Goal: Task Accomplishment & Management: Use online tool/utility

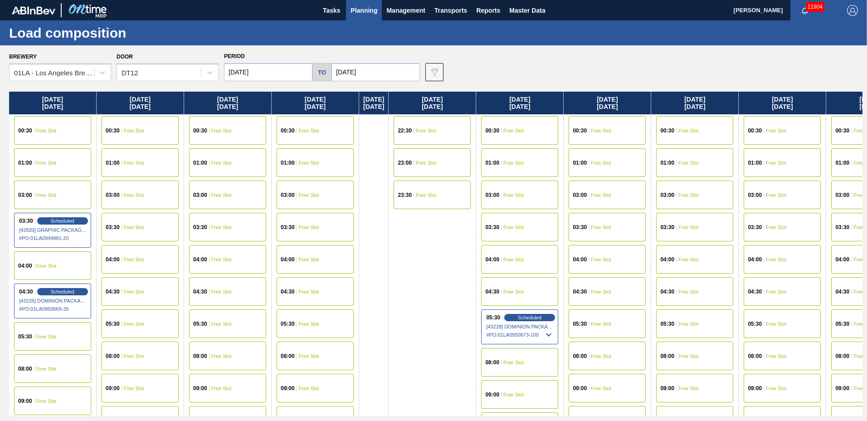
click at [371, 10] on span "Planning" at bounding box center [364, 10] width 27 height 11
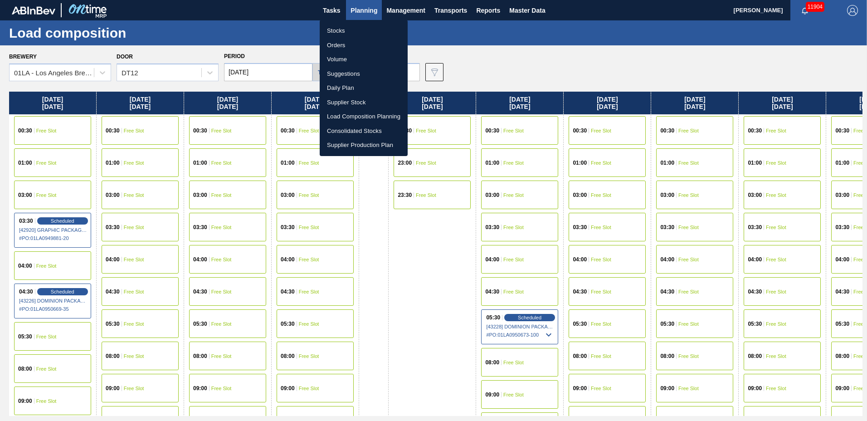
click at [356, 70] on li "Suggestions" at bounding box center [364, 74] width 88 height 15
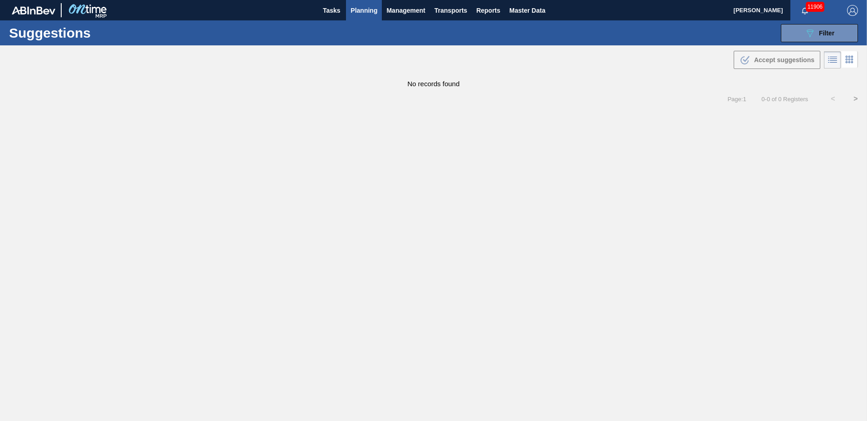
type to "[DATE]"
click at [825, 37] on div "089F7B8B-B2A5-4AFE-B5C0-19BA573D28AC Filter" at bounding box center [820, 33] width 30 height 11
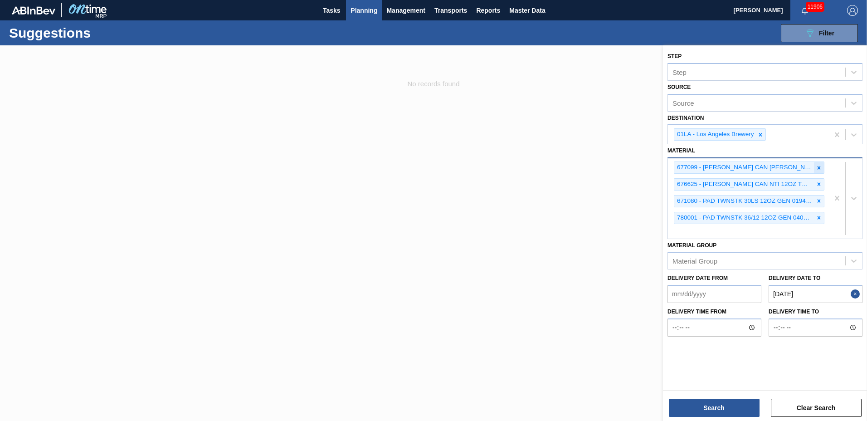
click at [820, 167] on icon at bounding box center [819, 167] width 3 height 3
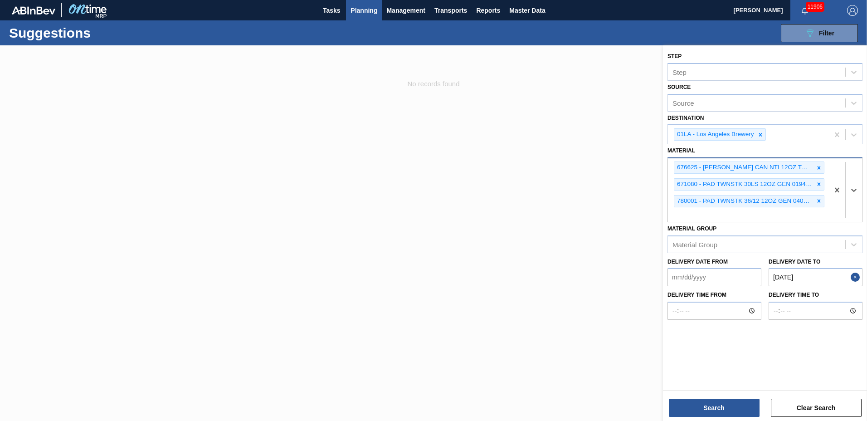
click at [820, 167] on icon at bounding box center [819, 167] width 3 height 3
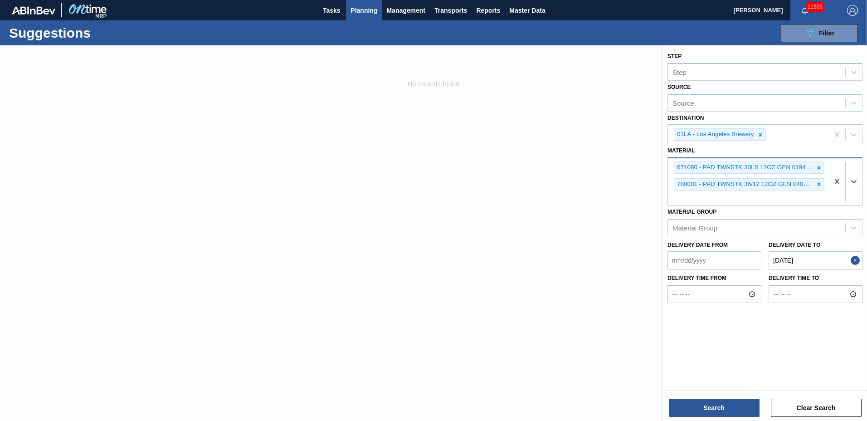
click at [820, 167] on icon at bounding box center [819, 167] width 3 height 3
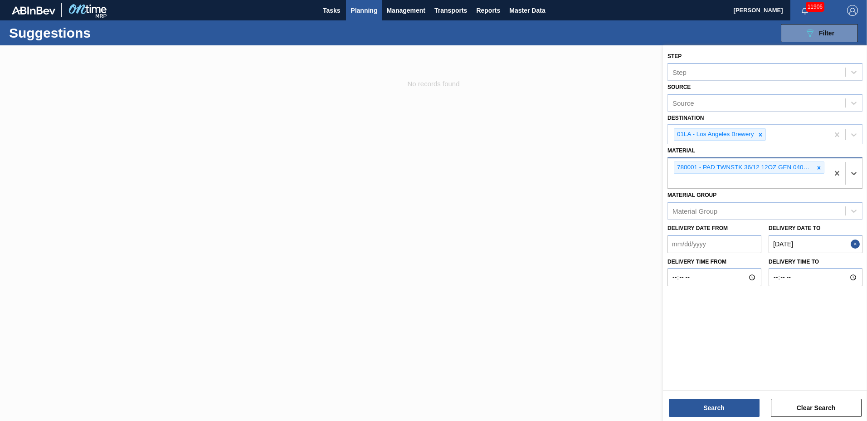
click at [820, 167] on icon at bounding box center [819, 167] width 3 height 3
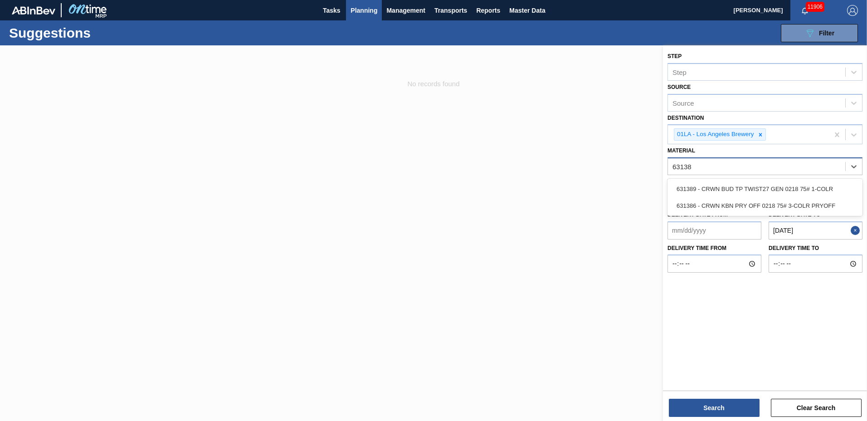
type input "631389"
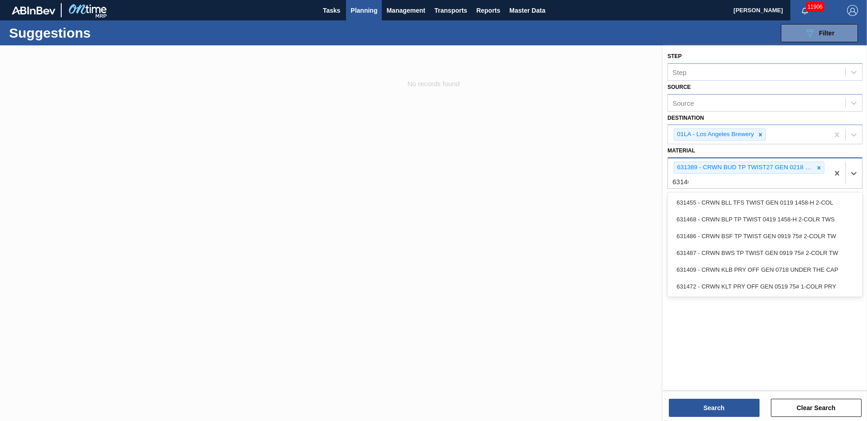
type input "631468"
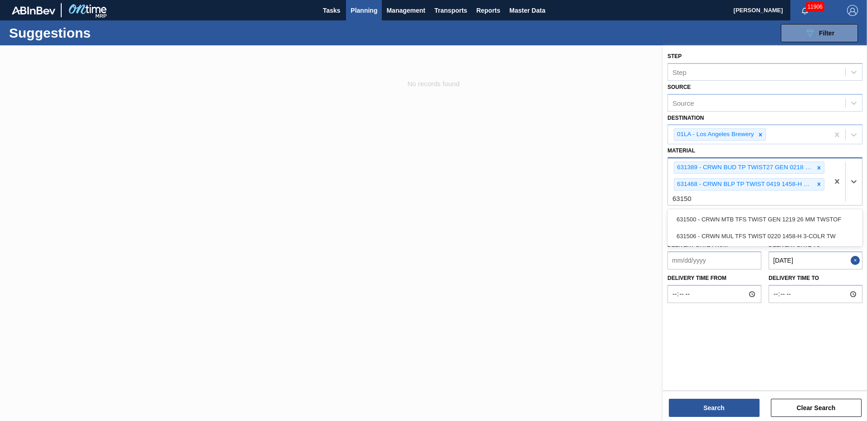
type input "631506"
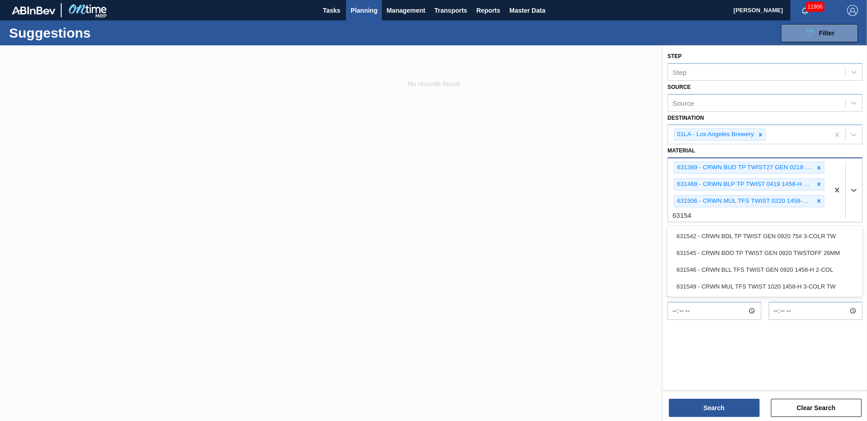
type input "631542"
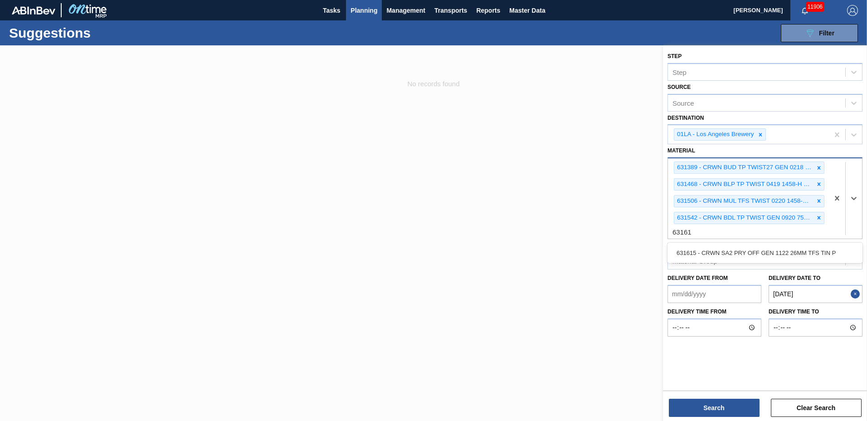
type input "631615"
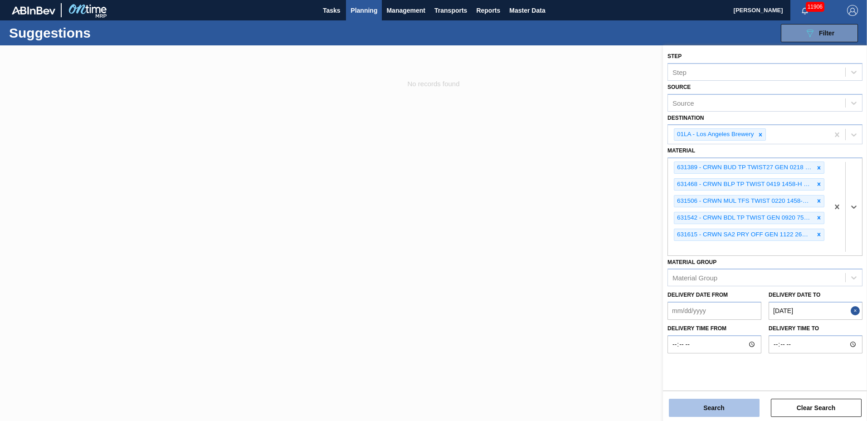
click at [732, 403] on button "Search" at bounding box center [714, 408] width 91 height 18
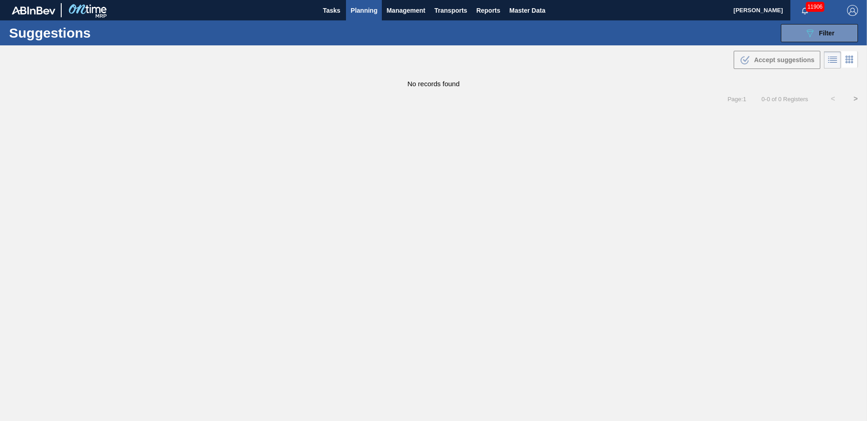
click at [829, 57] on icon at bounding box center [832, 59] width 11 height 11
click at [825, 35] on span "Filter" at bounding box center [826, 32] width 15 height 7
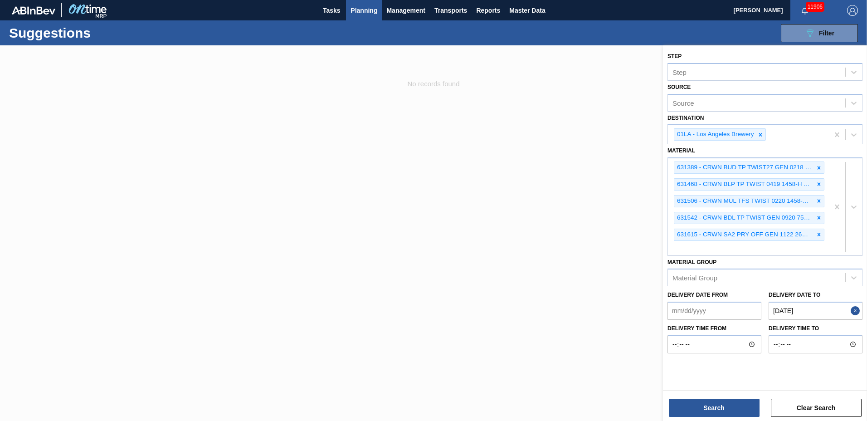
click at [812, 309] on to "[DATE]" at bounding box center [816, 311] width 94 height 18
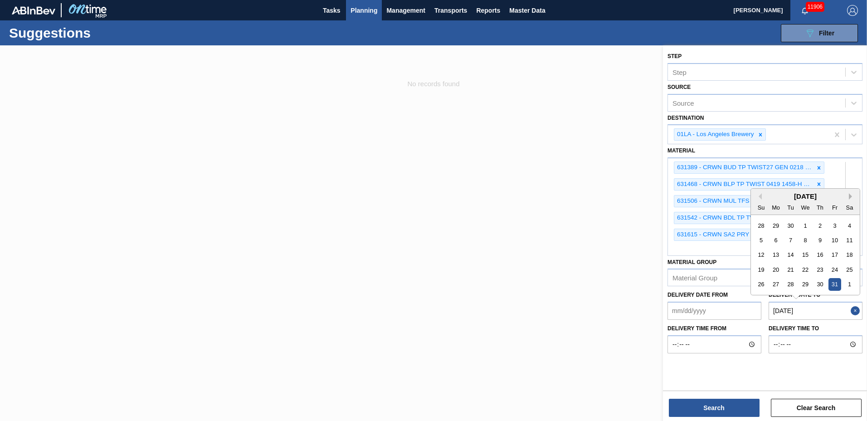
click at [853, 199] on button "Next Month" at bounding box center [852, 196] width 6 height 6
click at [852, 198] on button "Next Month" at bounding box center [852, 196] width 6 height 6
click at [806, 284] on div "31" at bounding box center [805, 284] width 12 height 12
type to "[DATE]"
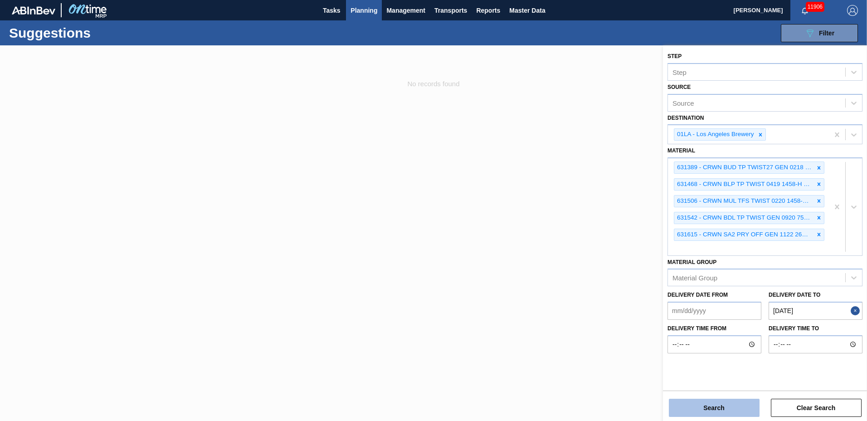
click at [742, 402] on button "Search" at bounding box center [714, 408] width 91 height 18
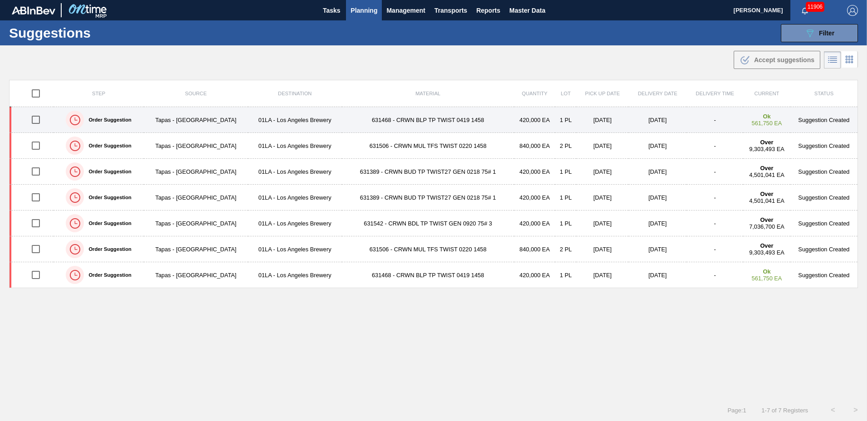
click at [38, 118] on input "checkbox" at bounding box center [35, 119] width 19 height 19
checkbox input "true"
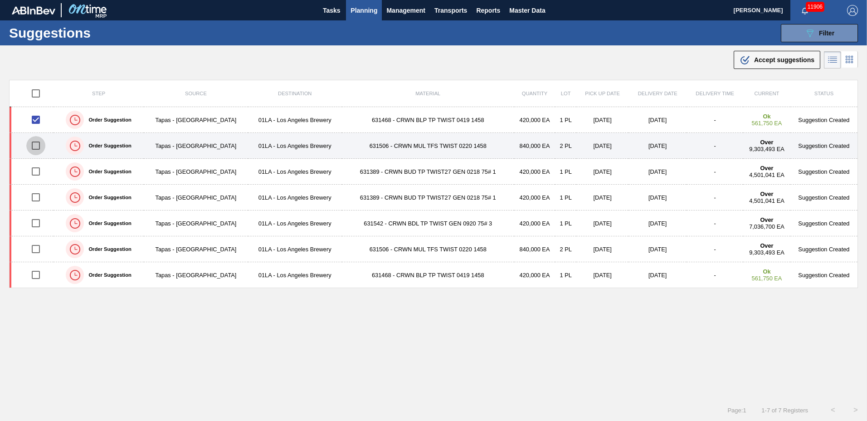
click at [45, 140] on input "checkbox" at bounding box center [35, 145] width 19 height 19
checkbox input "true"
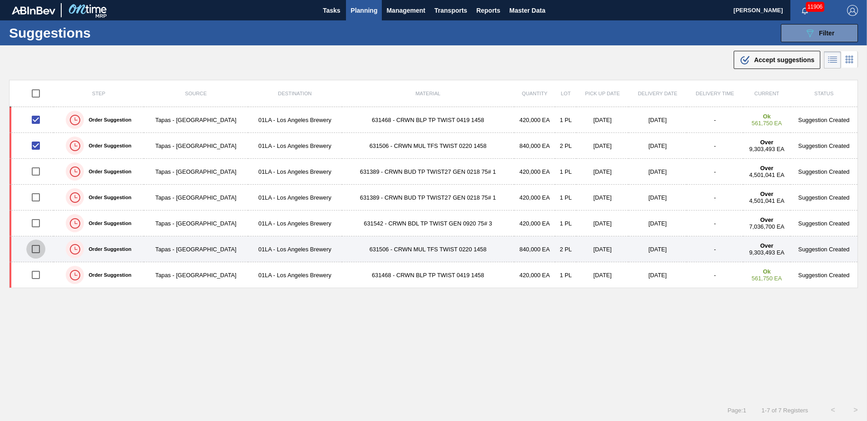
click at [34, 247] on input "checkbox" at bounding box center [35, 248] width 19 height 19
checkbox input "true"
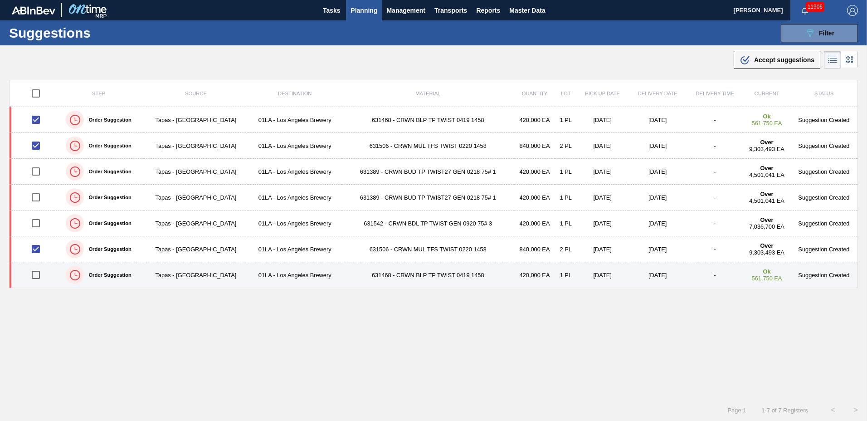
click at [36, 274] on input "checkbox" at bounding box center [35, 274] width 19 height 19
checkbox input "true"
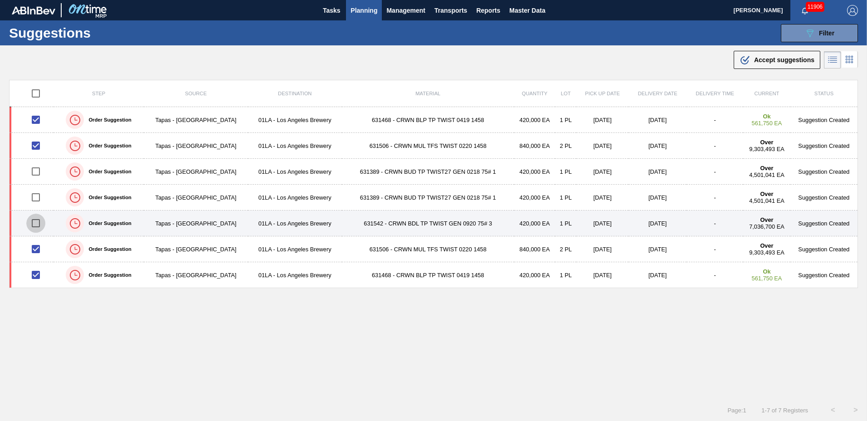
click at [39, 226] on input "checkbox" at bounding box center [35, 223] width 19 height 19
checkbox input "true"
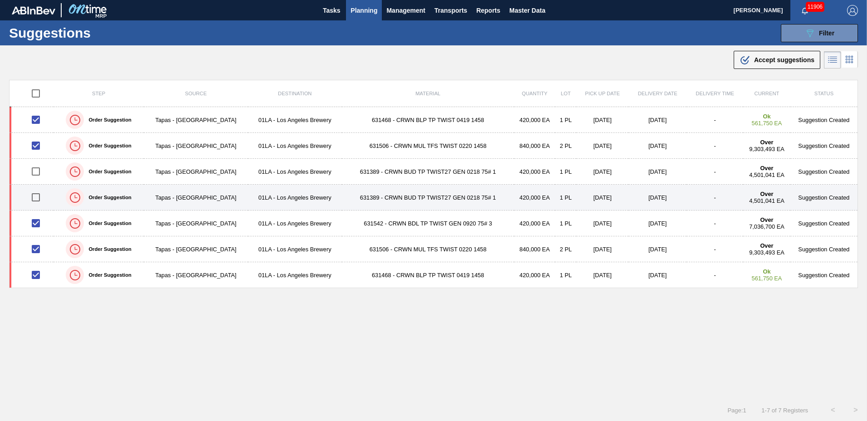
click at [39, 202] on input "checkbox" at bounding box center [35, 197] width 19 height 19
checkbox input "true"
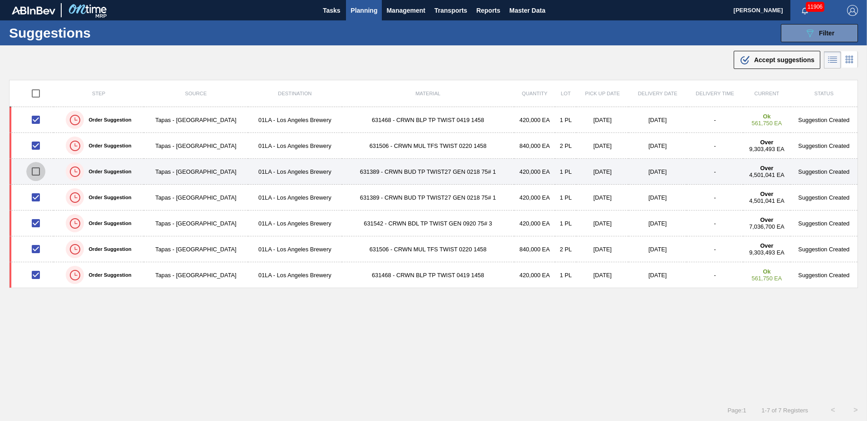
click at [40, 176] on input "checkbox" at bounding box center [35, 171] width 19 height 19
checkbox input "true"
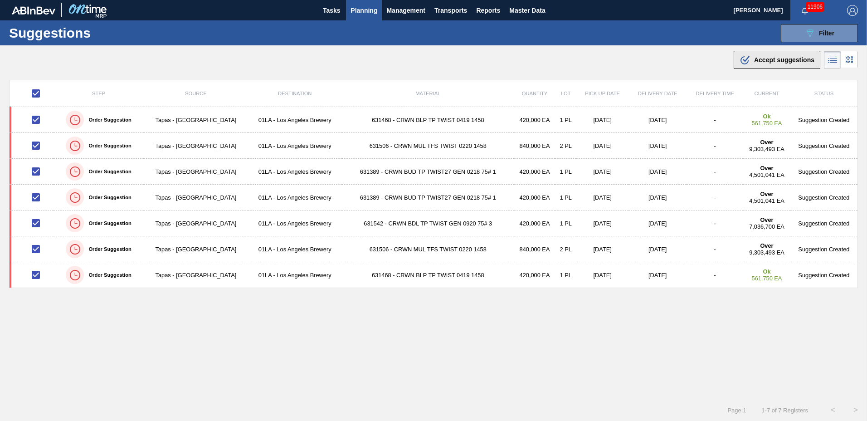
click at [762, 60] on span "Accept suggestions" at bounding box center [784, 59] width 60 height 7
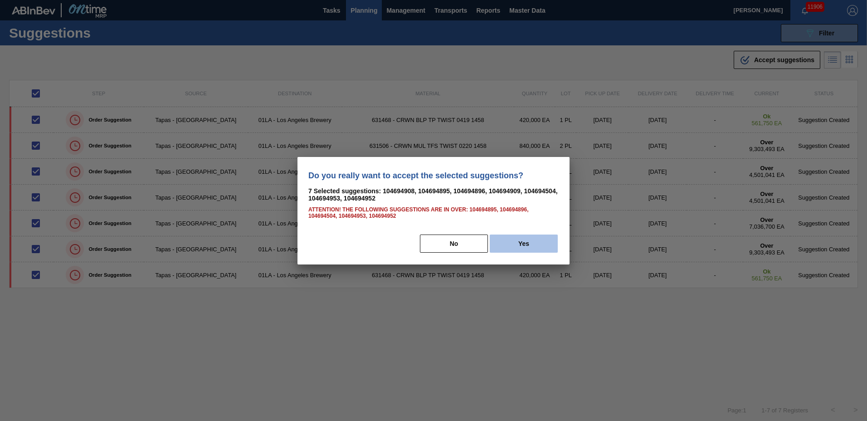
click at [535, 247] on button "Yes" at bounding box center [524, 243] width 68 height 18
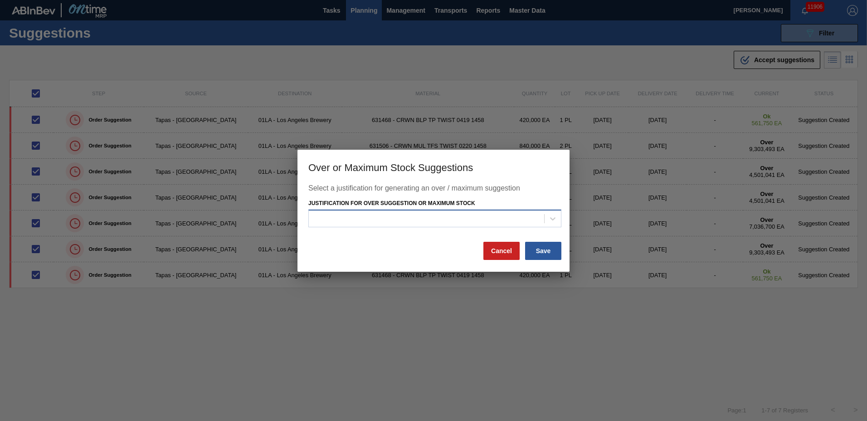
click at [408, 214] on div at bounding box center [426, 218] width 235 height 13
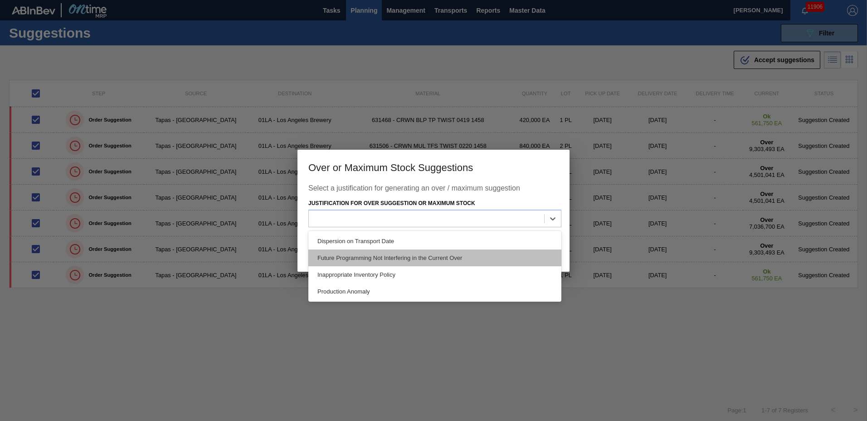
click at [380, 254] on div "Future Programming Not Interfering in the Current Over" at bounding box center [434, 257] width 253 height 17
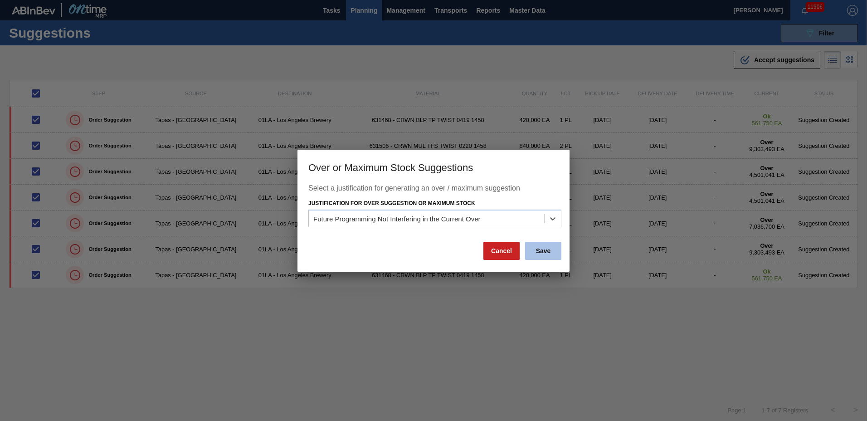
click at [537, 251] on button "Save" at bounding box center [543, 251] width 36 height 18
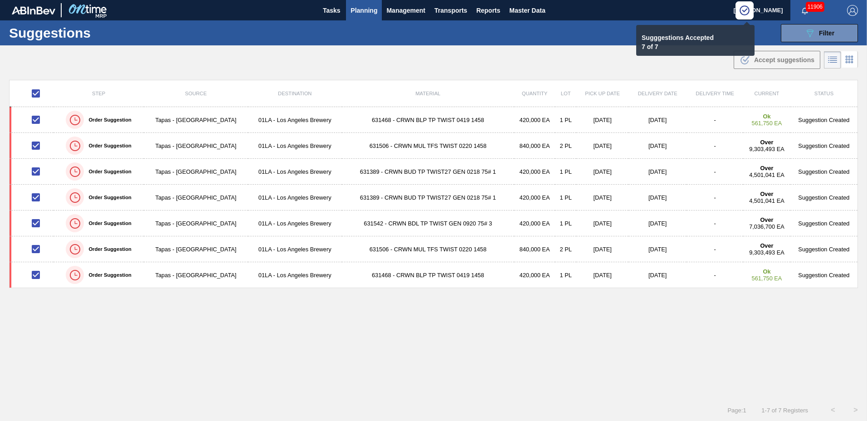
click at [363, 9] on span "Planning" at bounding box center [364, 10] width 27 height 11
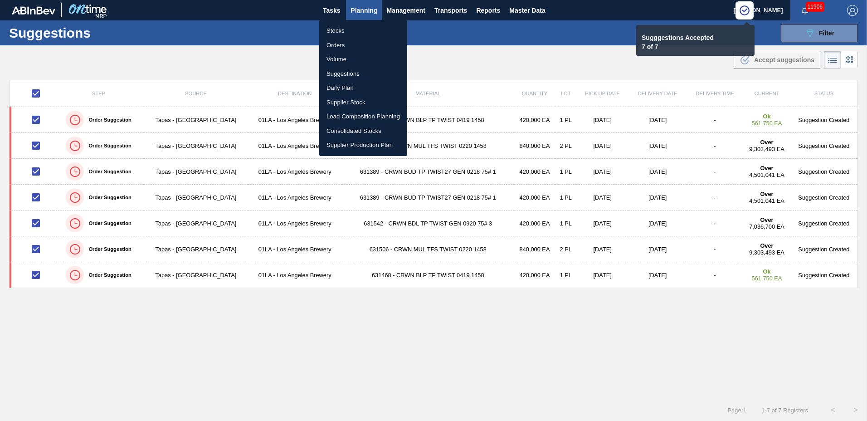
click at [348, 112] on li "Load Composition Planning" at bounding box center [363, 116] width 88 height 15
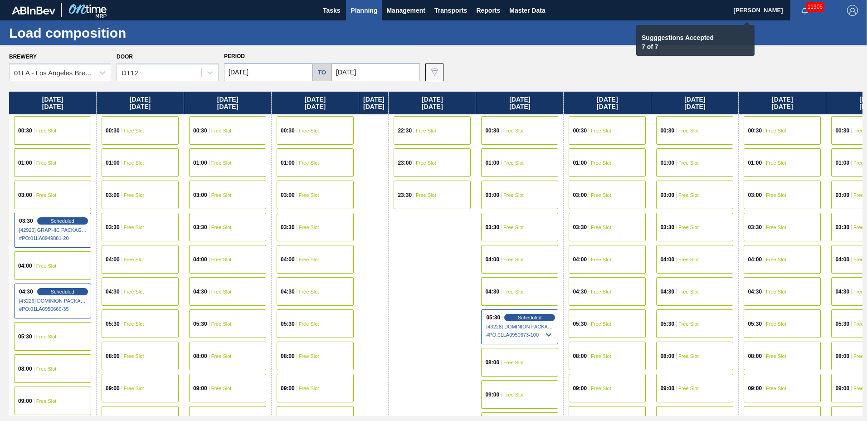
click at [377, 73] on input "[DATE]" at bounding box center [376, 72] width 88 height 18
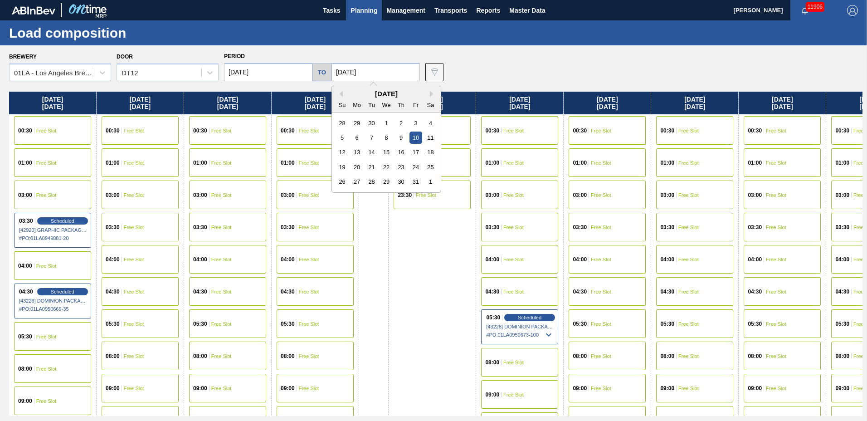
click at [426, 93] on div "[DATE]" at bounding box center [386, 94] width 109 height 8
click at [427, 93] on div "[DATE]" at bounding box center [386, 94] width 109 height 8
click at [430, 92] on button "Next Month" at bounding box center [433, 94] width 6 height 6
click at [385, 137] on div "5" at bounding box center [386, 138] width 12 height 12
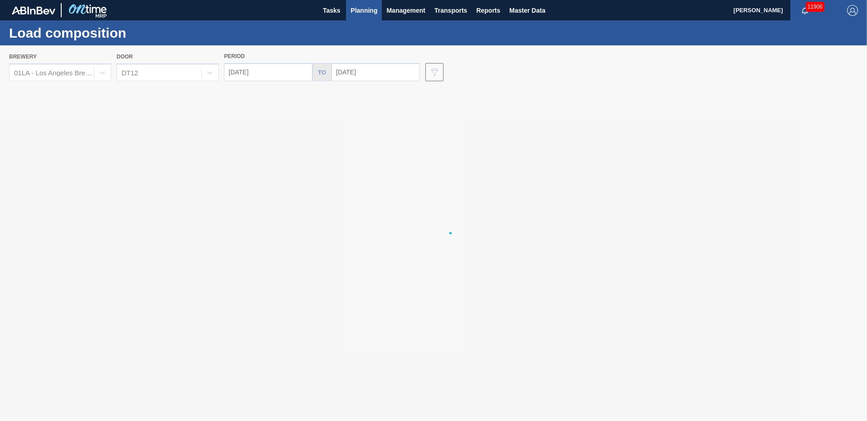
type input "[DATE]"
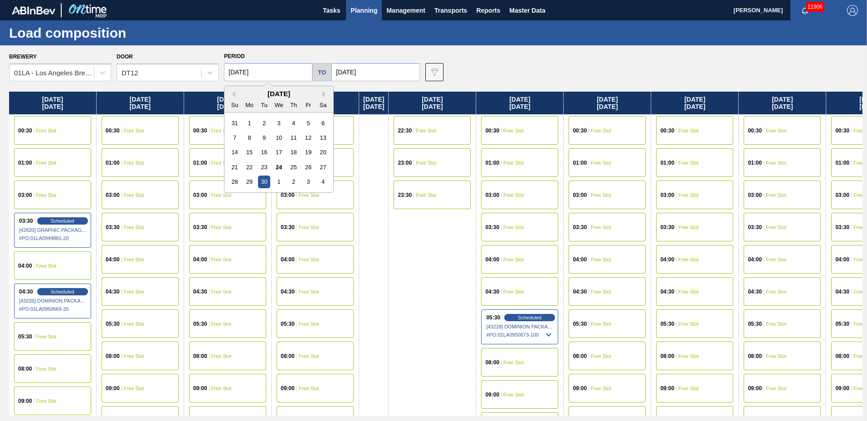
click at [291, 73] on input "[DATE]" at bounding box center [268, 72] width 88 height 18
click at [325, 93] on button "Next Month" at bounding box center [325, 94] width 6 height 6
click at [282, 180] on div "29" at bounding box center [279, 182] width 12 height 12
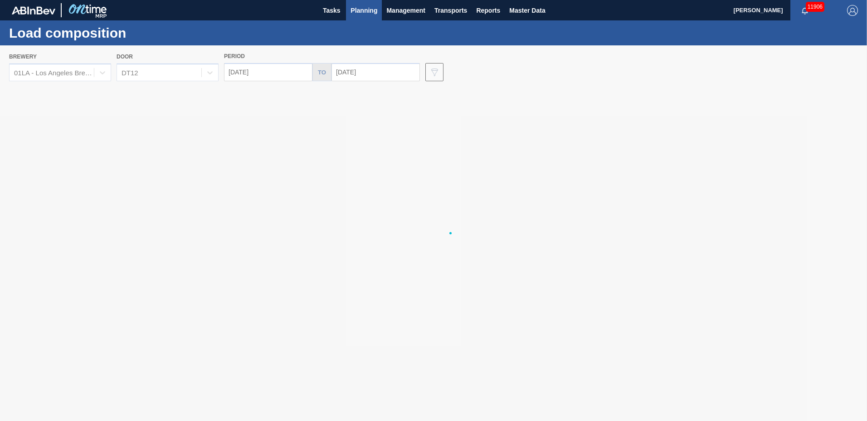
type input "[DATE]"
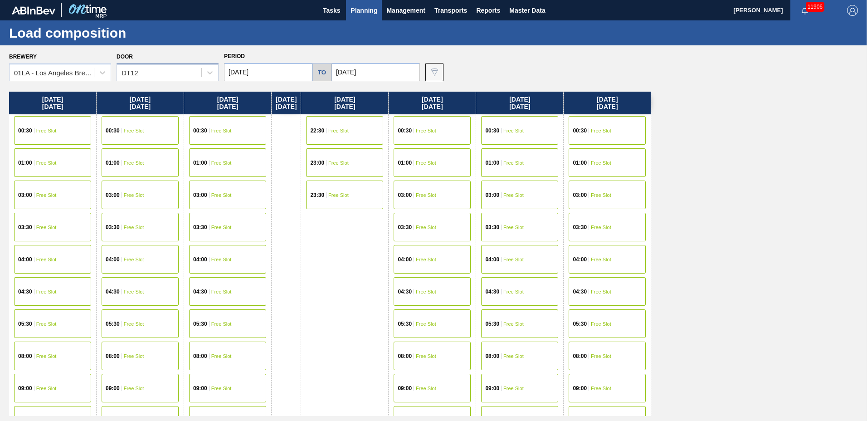
click at [183, 69] on div "DT12" at bounding box center [159, 72] width 84 height 13
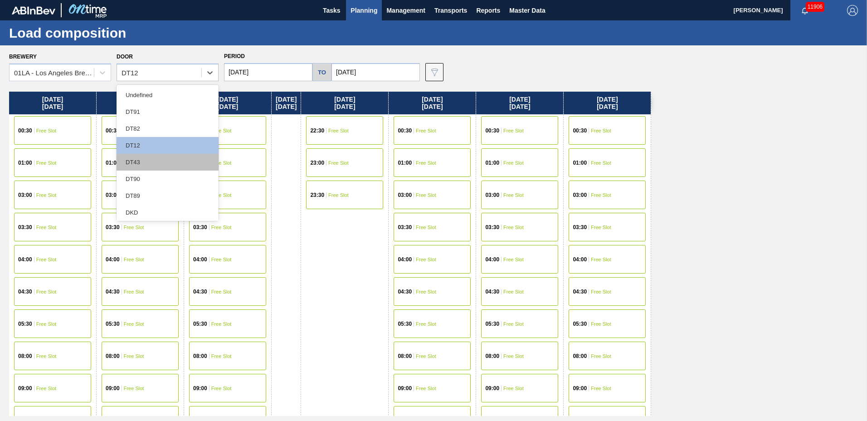
click at [138, 156] on div "DT43" at bounding box center [168, 162] width 102 height 17
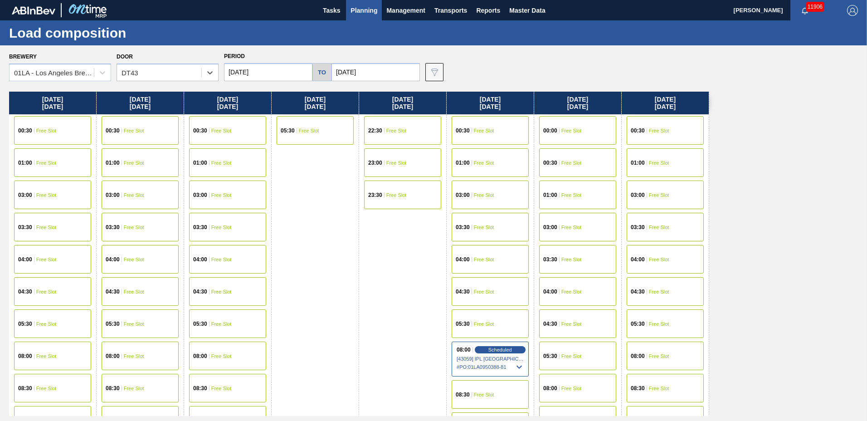
scroll to position [348, 0]
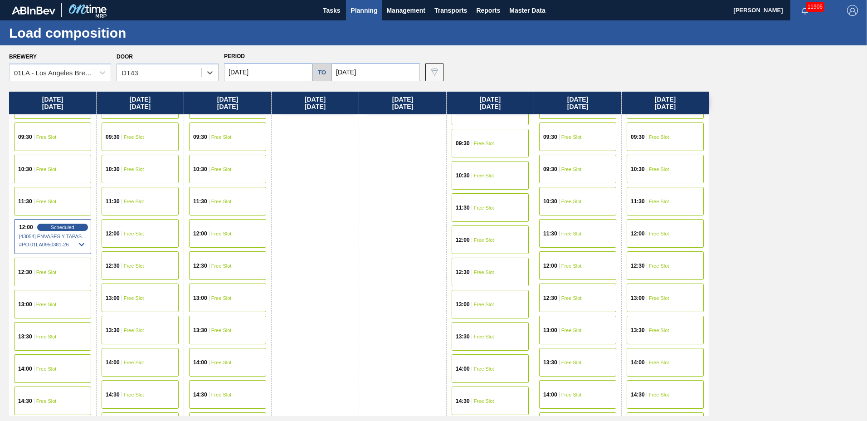
click at [645, 225] on div "12:00 Free Slot" at bounding box center [665, 233] width 77 height 29
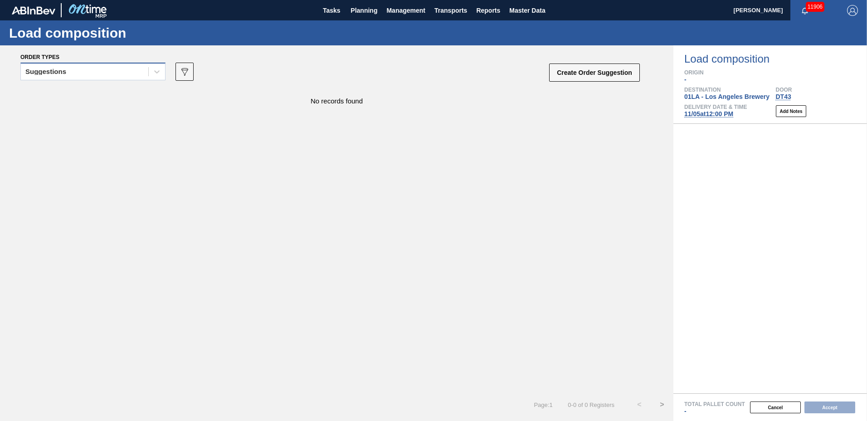
click at [58, 75] on div "Suggestions" at bounding box center [84, 71] width 127 height 13
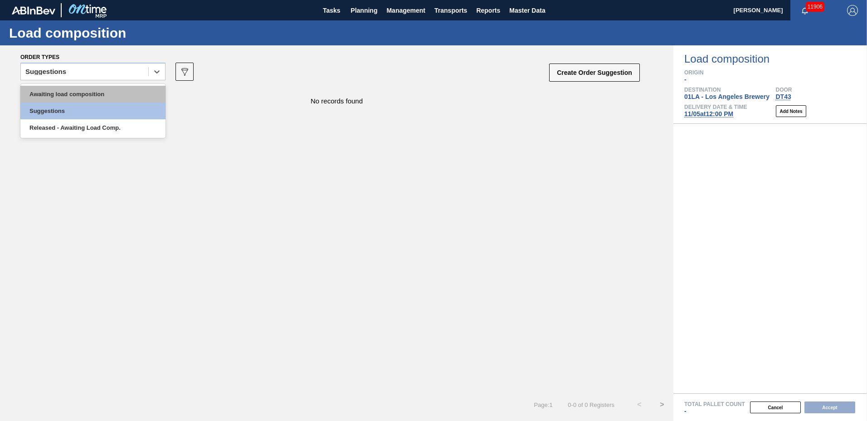
click at [53, 96] on div "Awaiting load composition" at bounding box center [92, 94] width 145 height 17
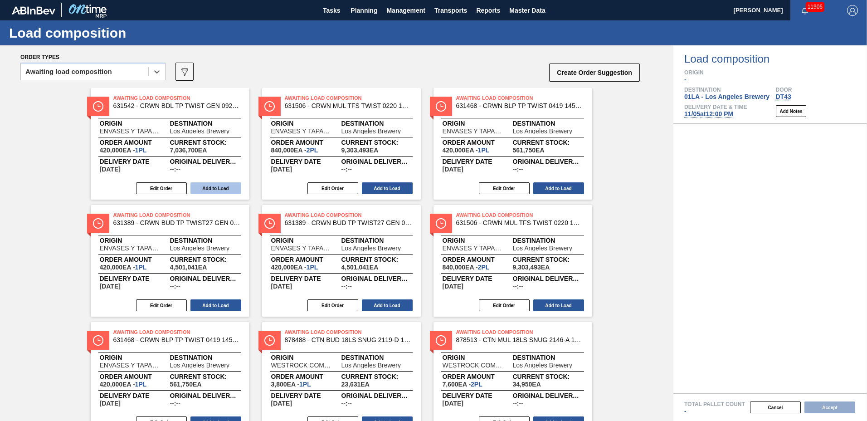
click at [205, 189] on button "Add to Load" at bounding box center [216, 188] width 51 height 12
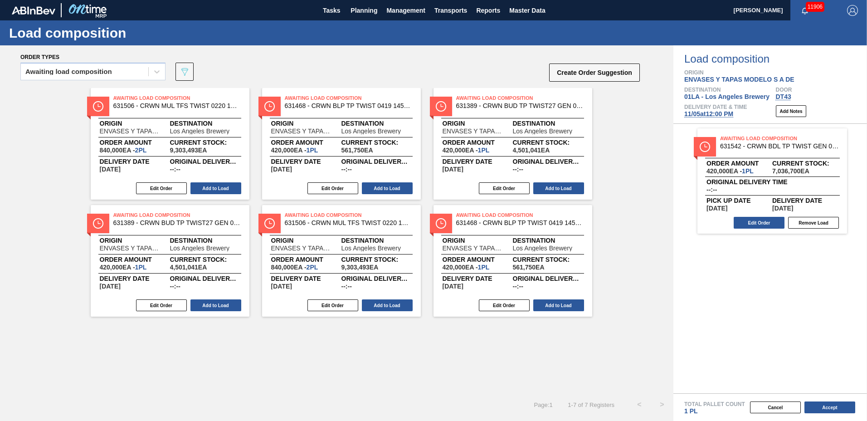
click at [206, 188] on button "Add to Load" at bounding box center [216, 188] width 51 height 12
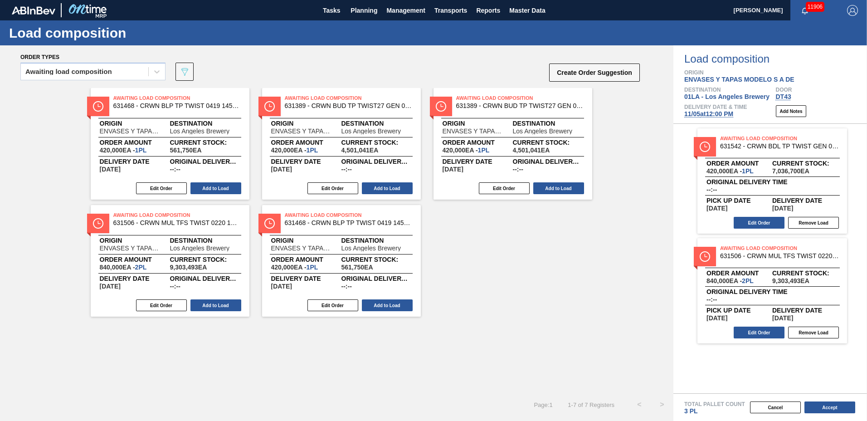
click at [206, 188] on button "Add to Load" at bounding box center [216, 188] width 51 height 12
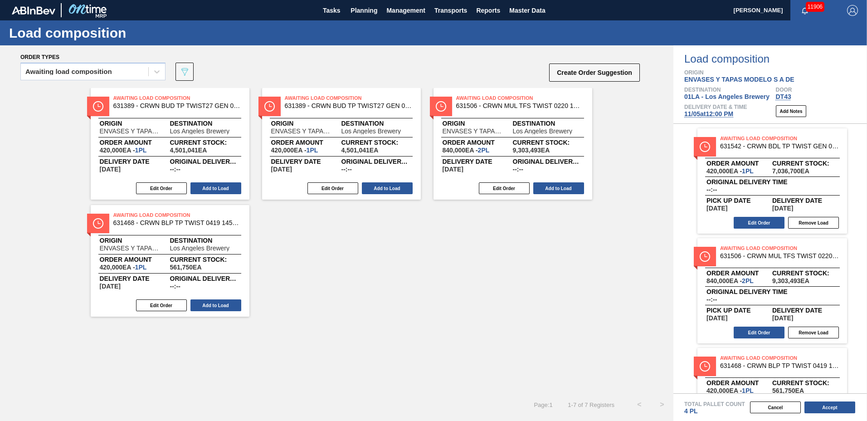
click at [206, 188] on button "Add to Load" at bounding box center [216, 188] width 51 height 12
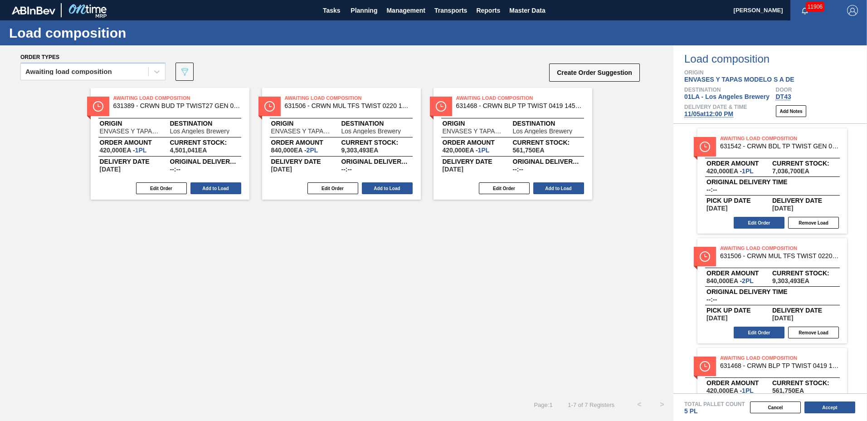
click at [206, 188] on button "Add to Load" at bounding box center [216, 188] width 51 height 12
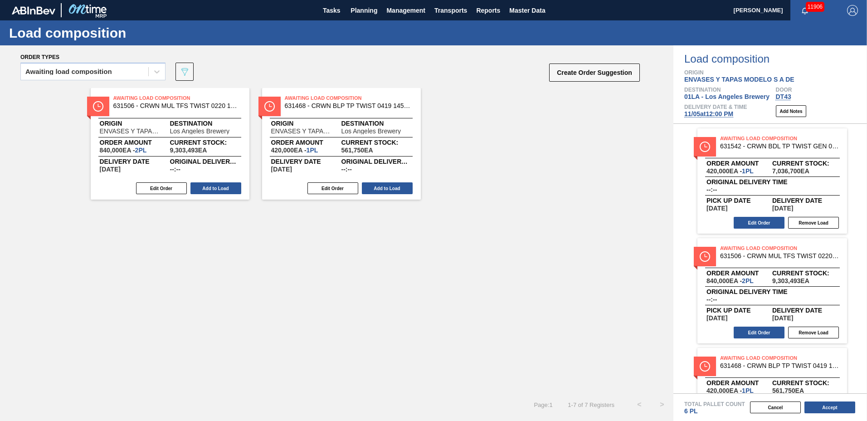
click at [206, 188] on button "Add to Load" at bounding box center [216, 188] width 51 height 12
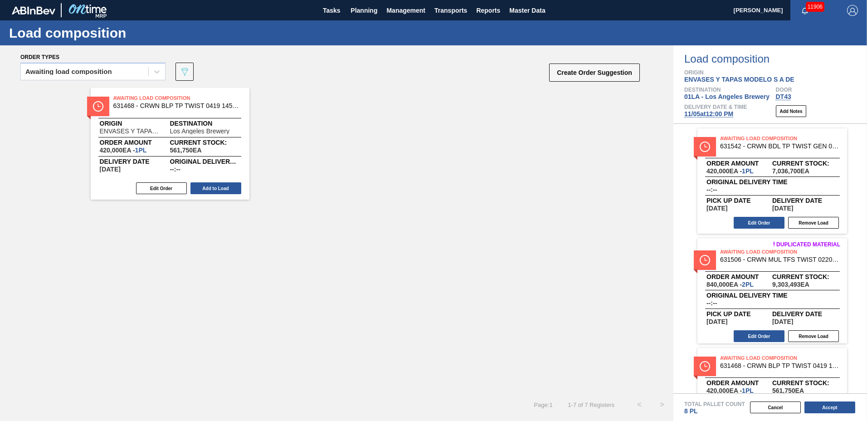
click at [206, 188] on button "Add to Load" at bounding box center [216, 188] width 51 height 12
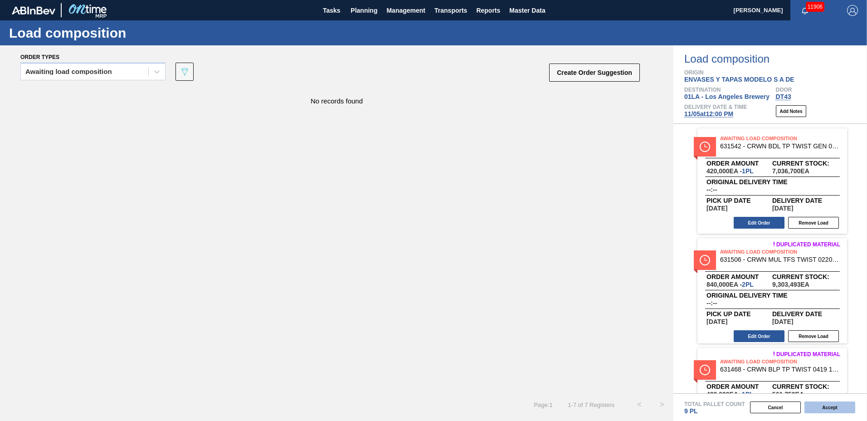
click at [824, 408] on button "Accept" at bounding box center [830, 407] width 51 height 12
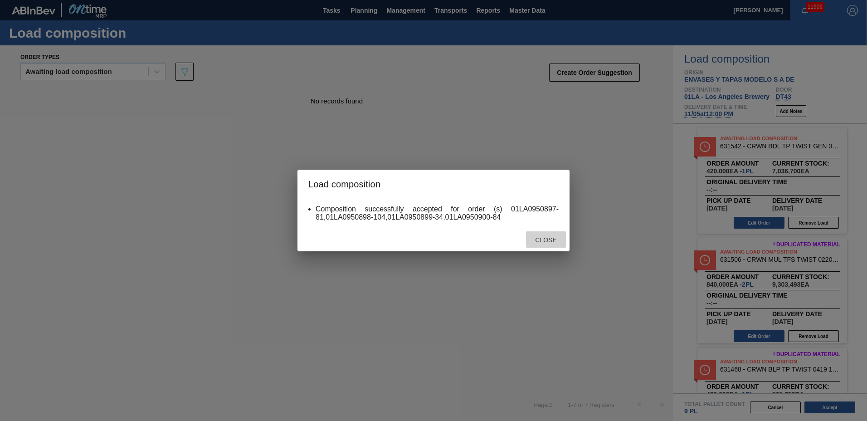
click at [542, 245] on div "Close" at bounding box center [546, 239] width 40 height 17
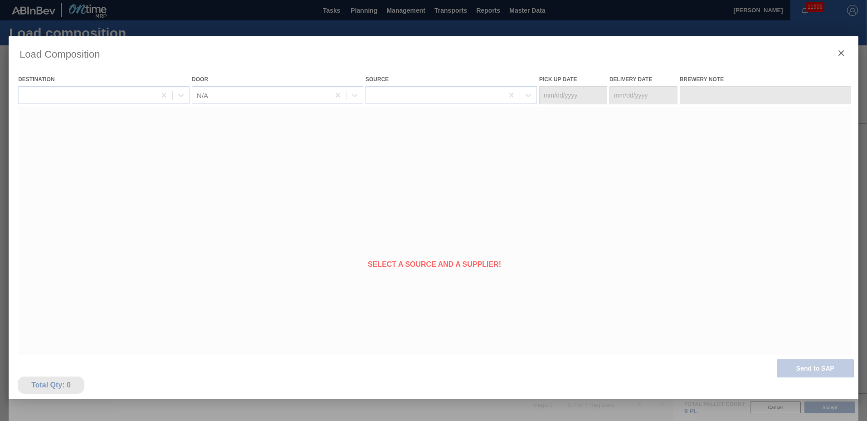
type Date "[DATE]"
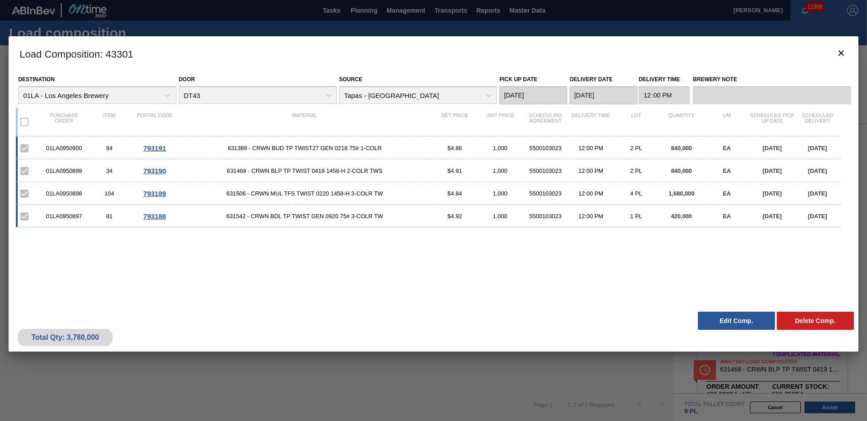
click at [739, 322] on button "Edit Comp." at bounding box center [736, 321] width 77 height 18
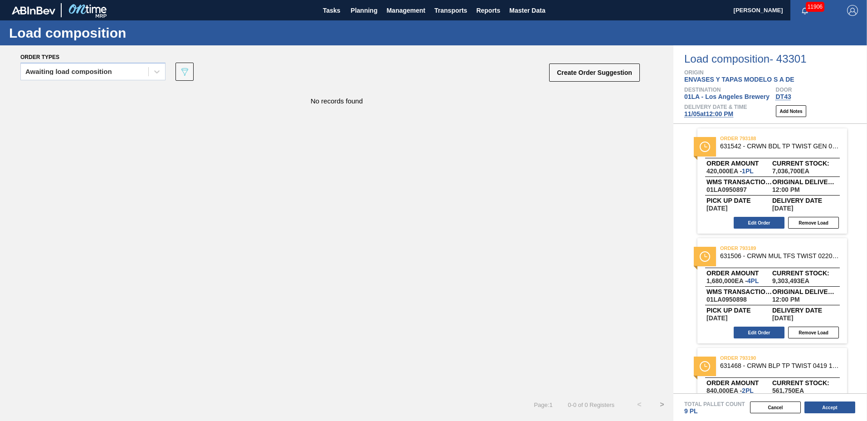
scroll to position [174, 0]
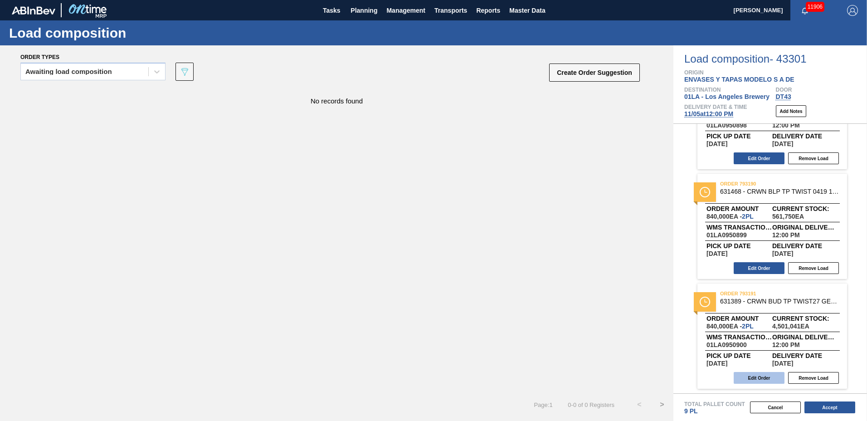
click at [766, 376] on button "Edit Order" at bounding box center [759, 378] width 51 height 12
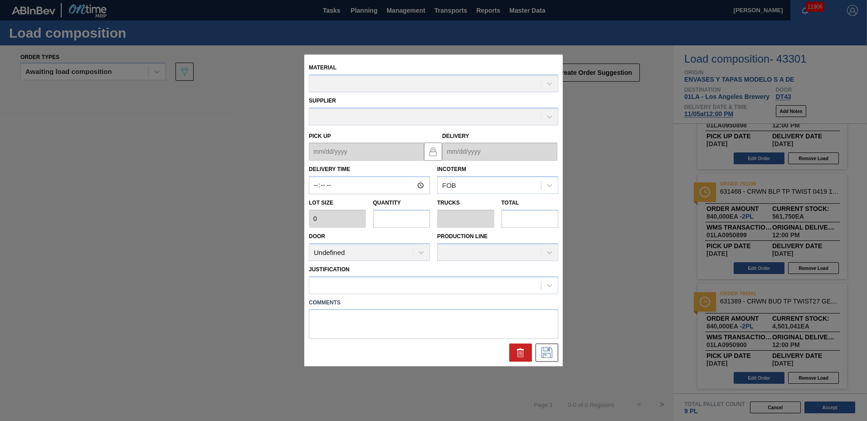
type input "12:00:00"
type input "420,000"
type input "2"
type input "0.091"
type input "840,000"
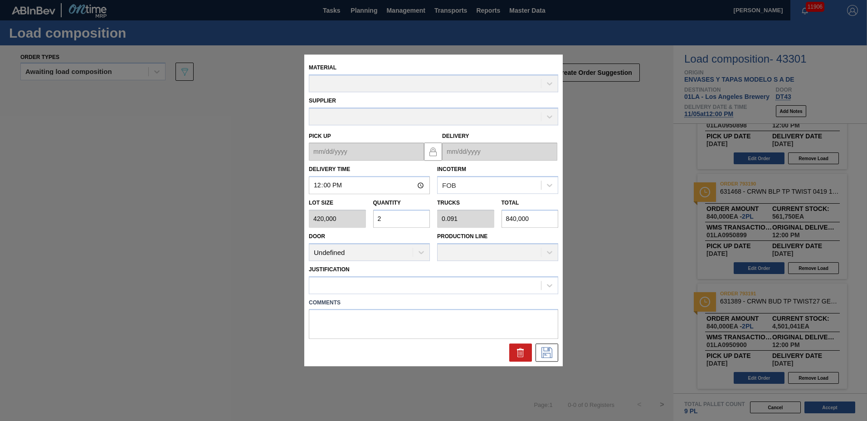
type up "[DATE]"
type input "[DATE]"
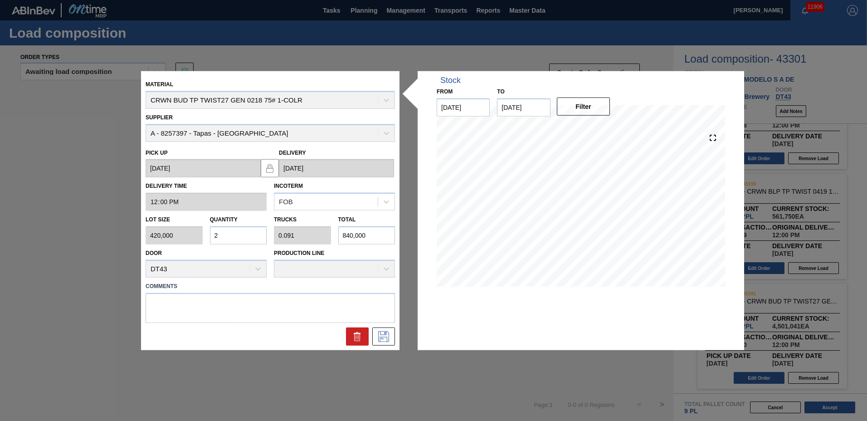
click at [234, 240] on input "2" at bounding box center [238, 235] width 57 height 18
type input "0"
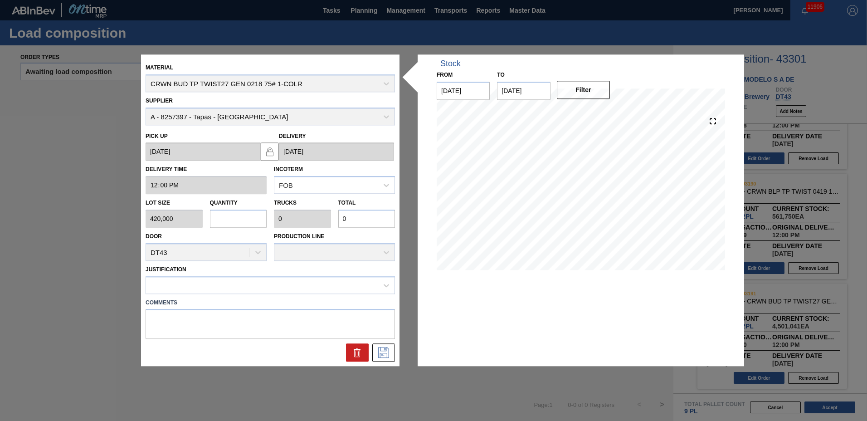
type input "4"
type input "0.182"
type input "1,680,000"
type input "4"
click at [181, 290] on div at bounding box center [262, 284] width 232 height 13
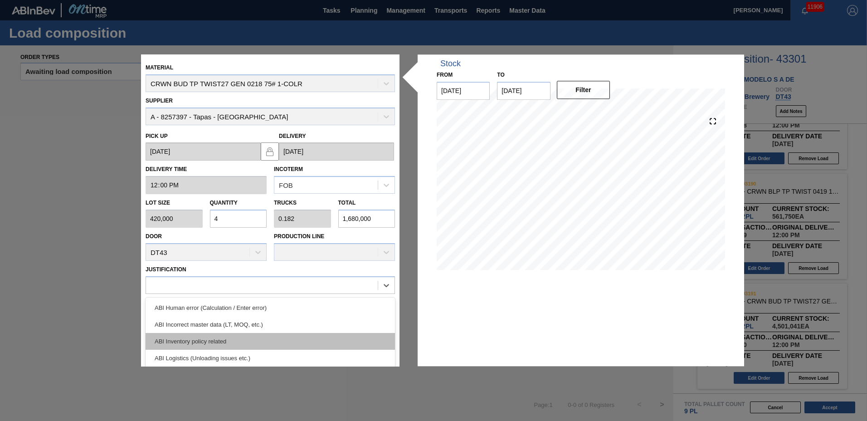
click at [185, 338] on div "ABI Inventory policy related" at bounding box center [270, 341] width 249 height 17
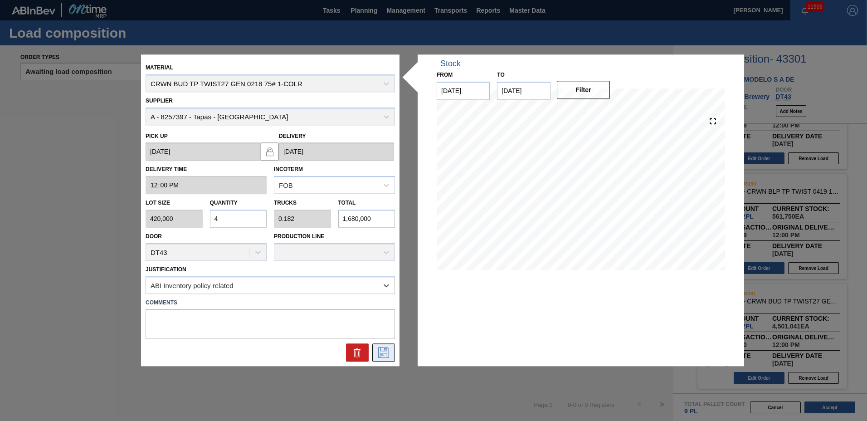
click at [383, 357] on icon at bounding box center [383, 352] width 15 height 11
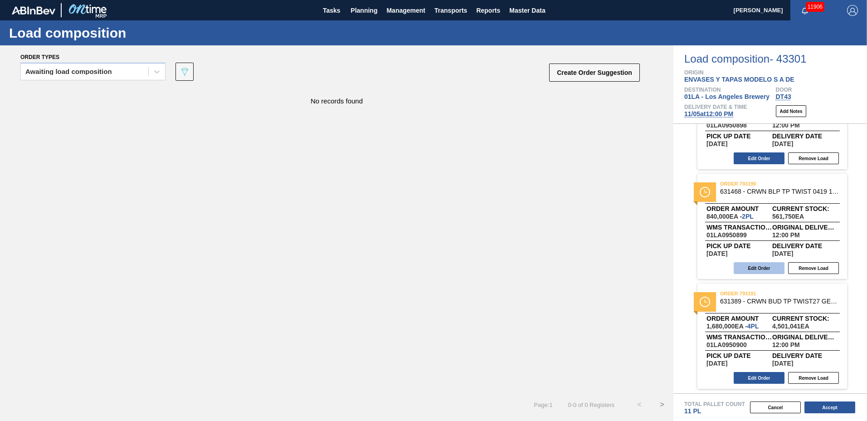
scroll to position [0, 0]
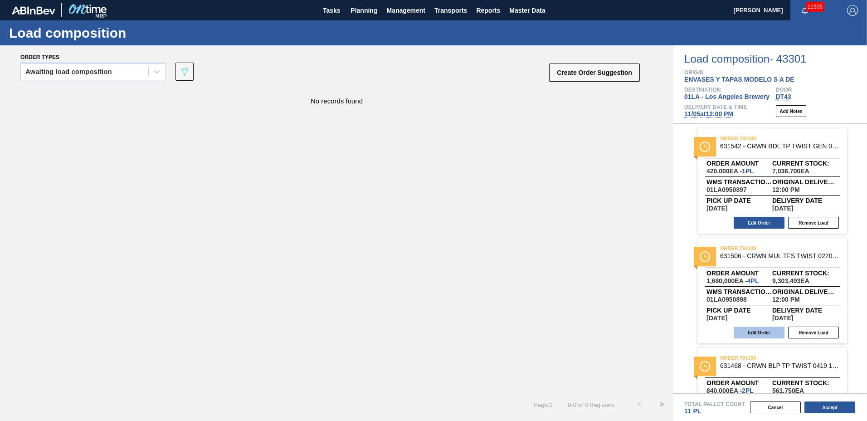
click at [755, 329] on button "Edit Order" at bounding box center [759, 333] width 51 height 12
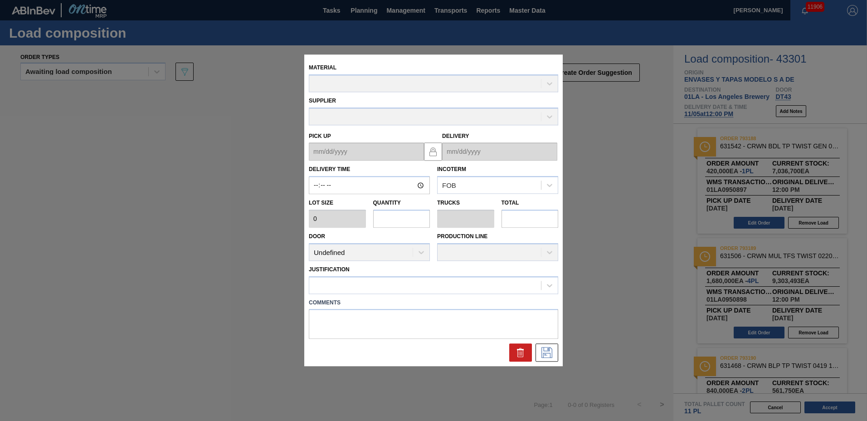
type input "12:00:00"
type input "420,000"
type input "4"
type input "0.182"
type input "1,680,000"
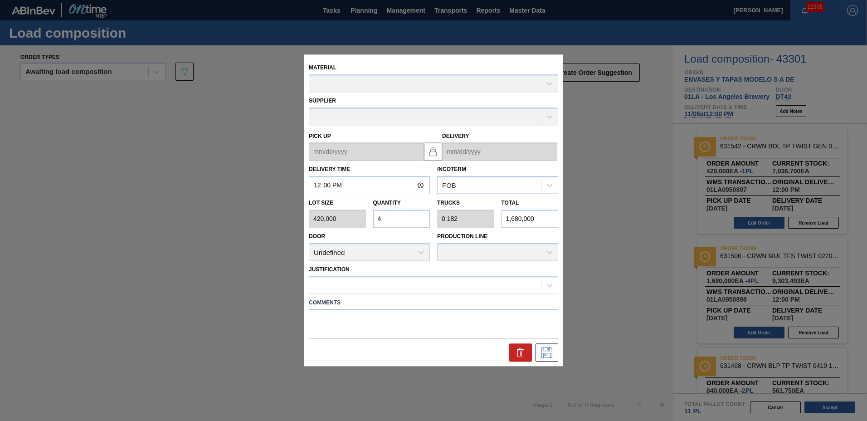
type up "[DATE]"
type input "[DATE]"
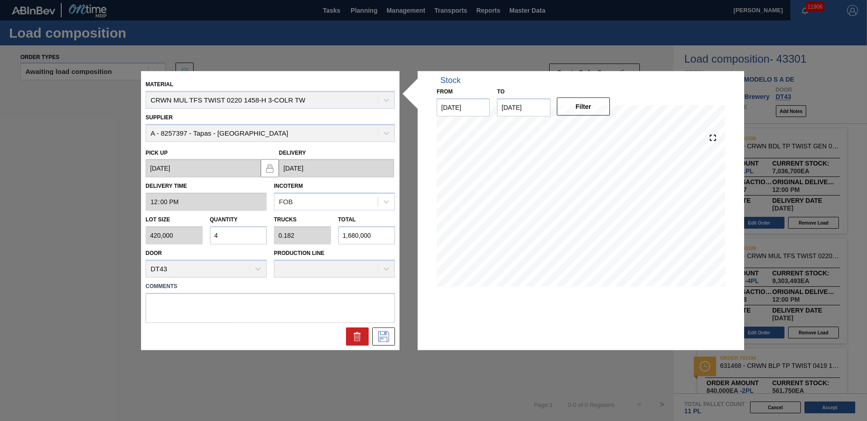
click at [228, 236] on input "4" at bounding box center [238, 235] width 57 height 18
type input "0"
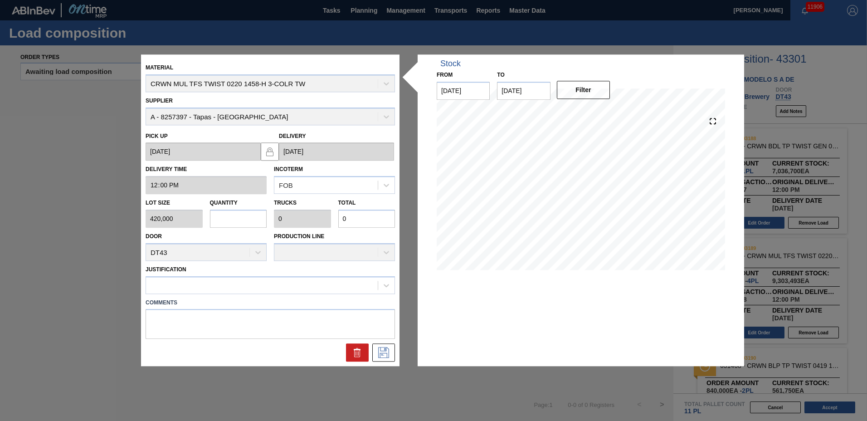
type input "6"
type input "0.273"
type input "2,520,000"
type input "6"
click at [217, 280] on div at bounding box center [262, 284] width 232 height 13
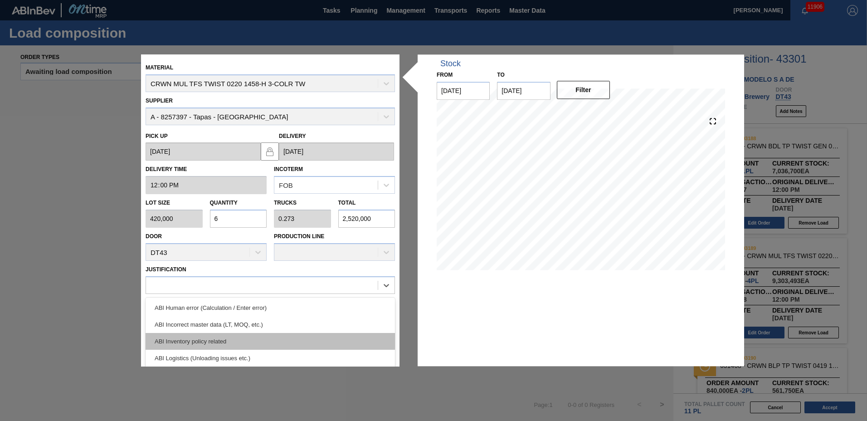
click at [197, 340] on div "ABI Inventory policy related" at bounding box center [270, 341] width 249 height 17
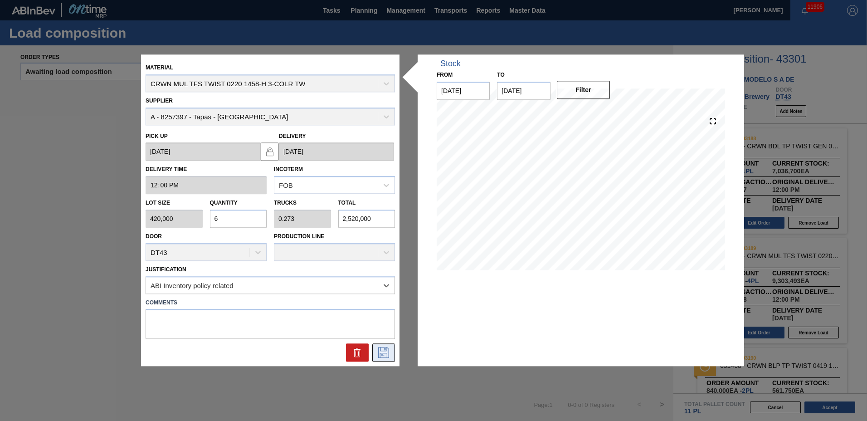
click at [384, 349] on icon at bounding box center [383, 352] width 15 height 11
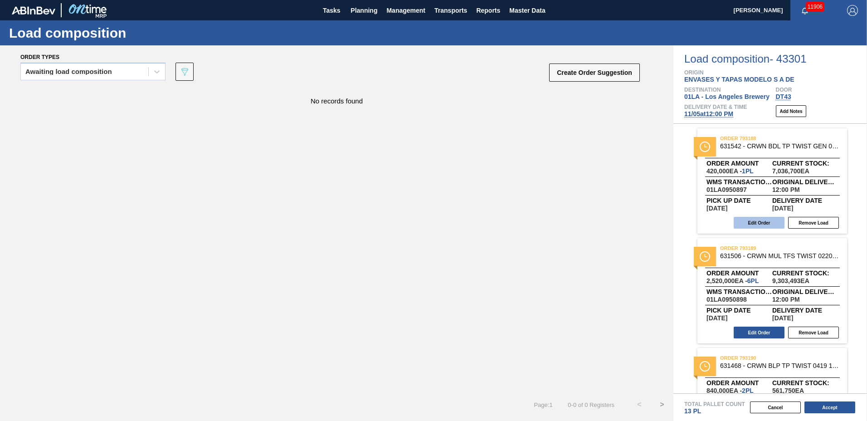
click at [753, 225] on button "Edit Order" at bounding box center [759, 223] width 51 height 12
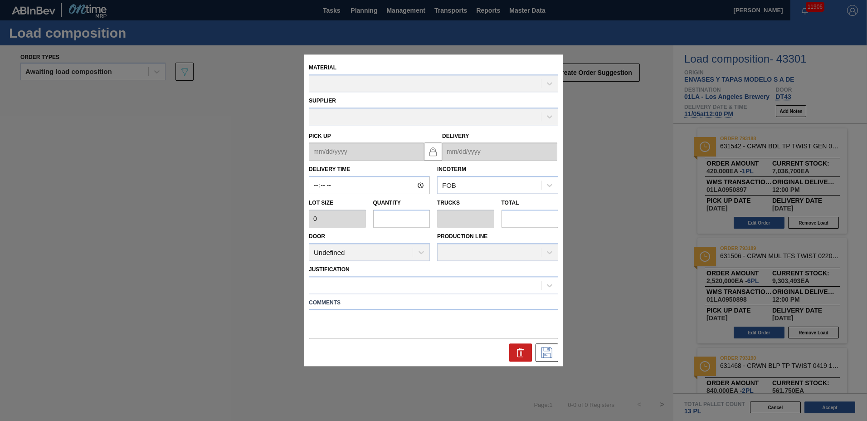
type input "12:00:00"
type input "420,000"
type input "1"
type input "0.045"
type input "420,000"
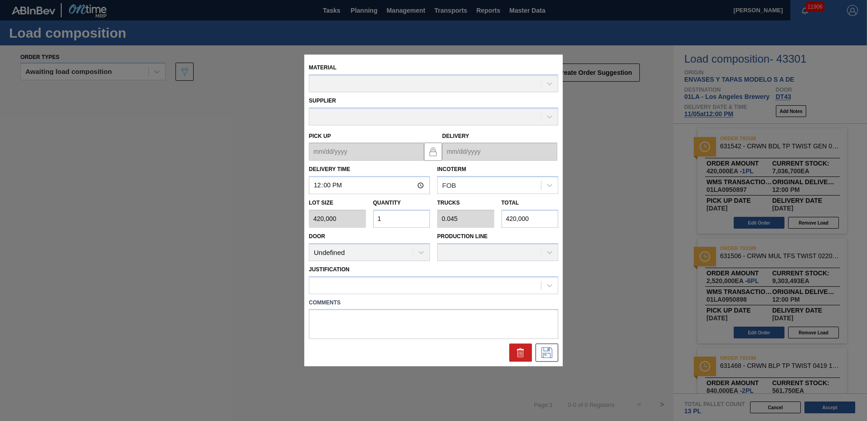
type up "[DATE]"
type input "[DATE]"
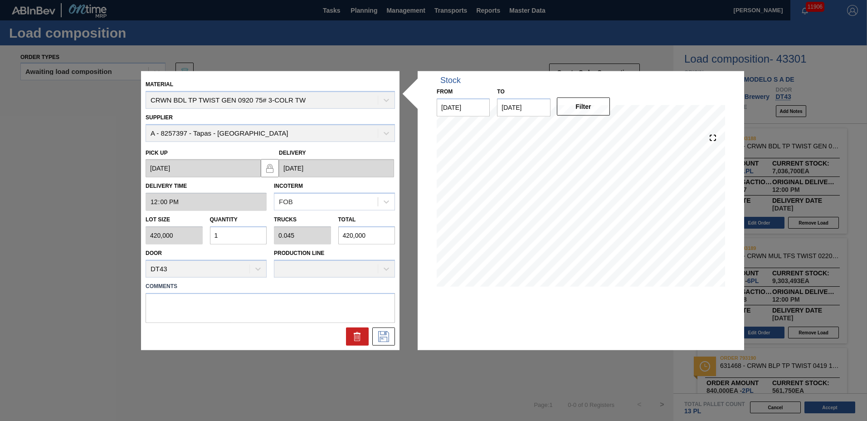
click at [222, 239] on input "1" at bounding box center [238, 235] width 57 height 18
type input "0"
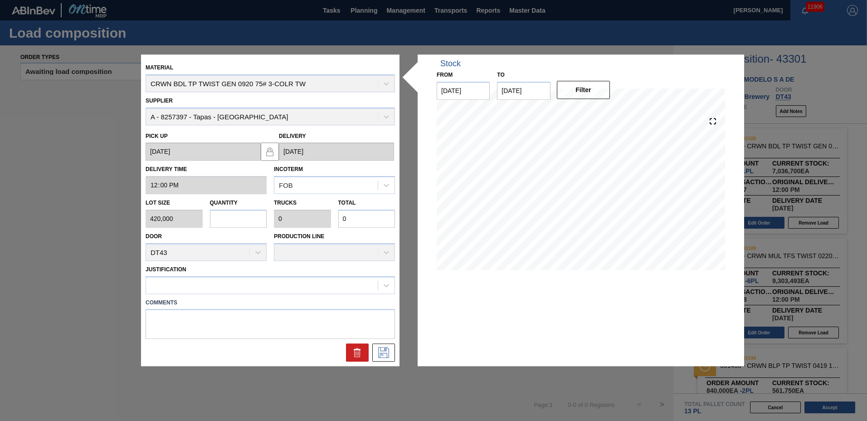
type input "8"
type input "0.364"
type input "3,360,000"
type input "8"
click at [208, 283] on div at bounding box center [262, 284] width 232 height 13
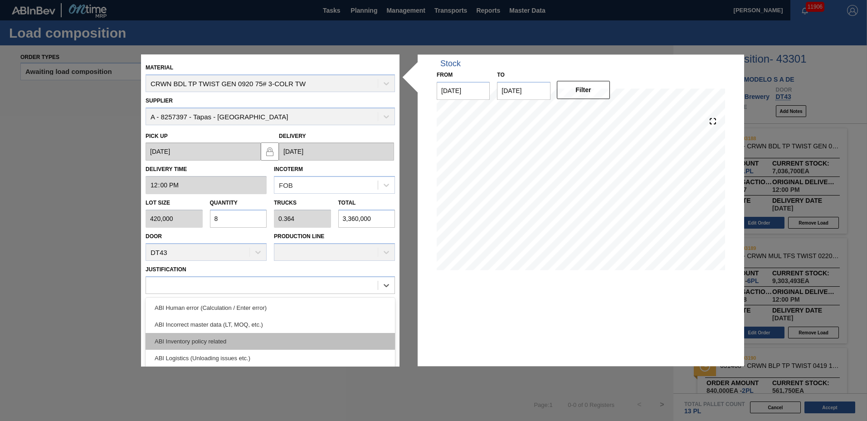
click at [193, 337] on div "ABI Inventory policy related" at bounding box center [270, 341] width 249 height 17
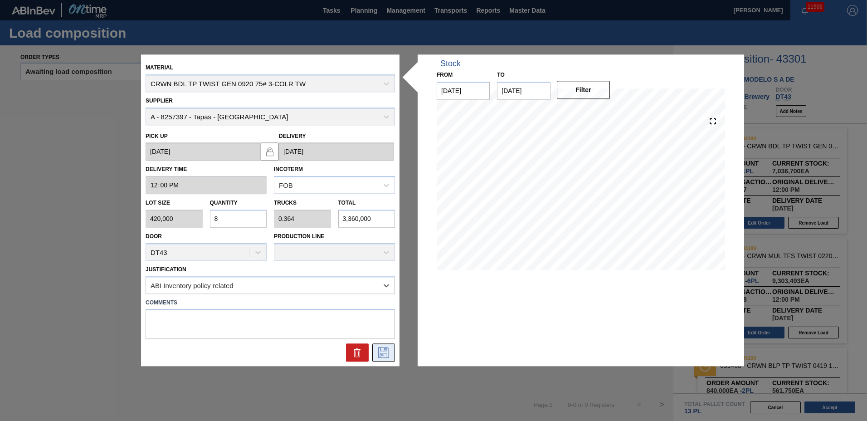
click at [391, 350] on button at bounding box center [383, 353] width 23 height 18
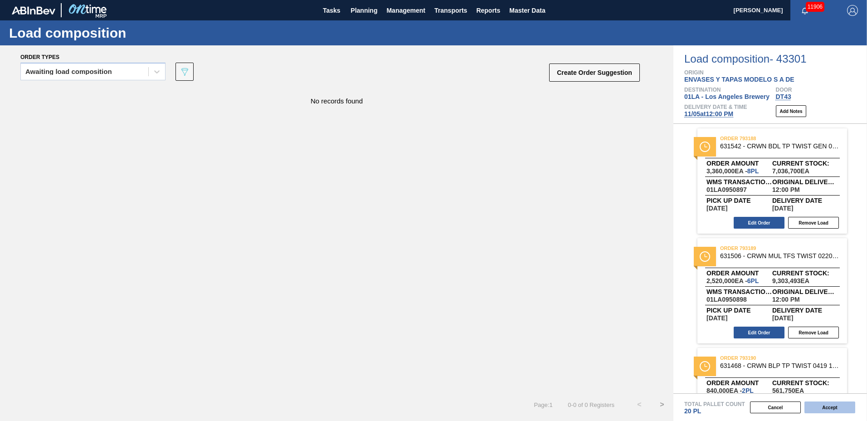
click at [827, 409] on button "Accept" at bounding box center [830, 407] width 51 height 12
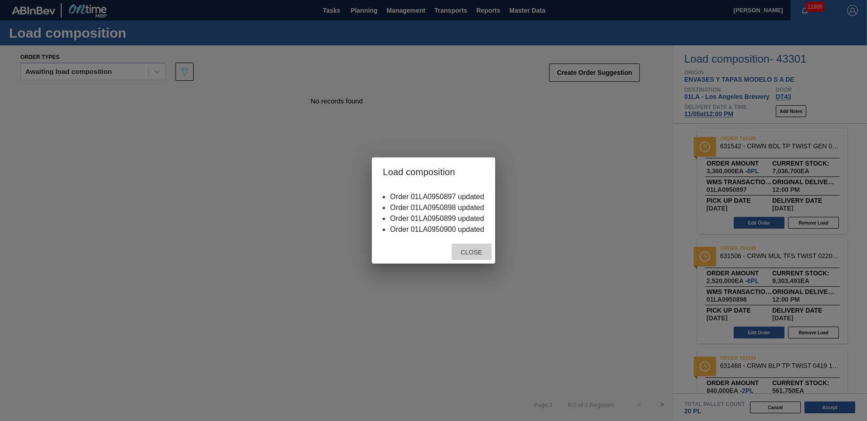
click at [475, 251] on span "Close" at bounding box center [472, 252] width 36 height 7
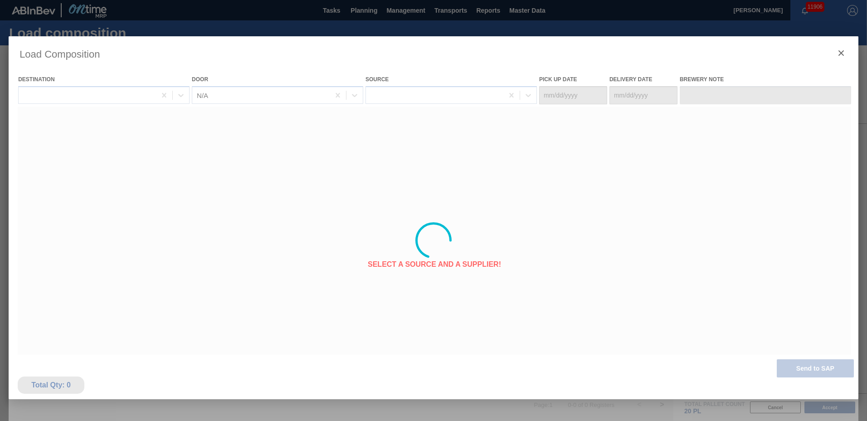
type Date "[DATE]"
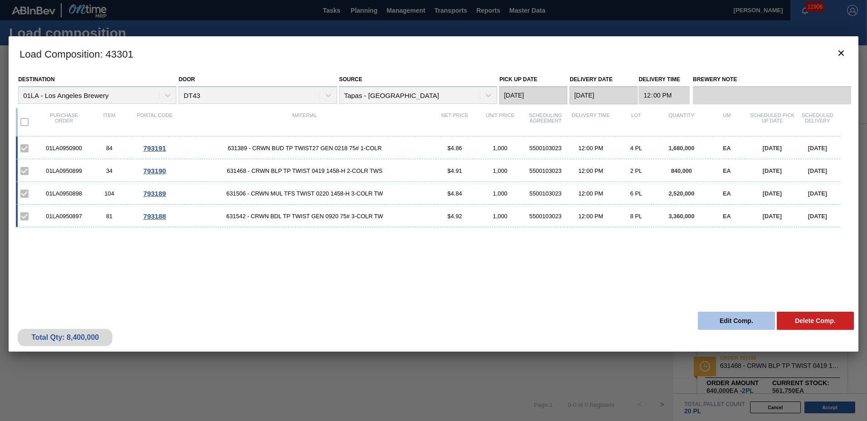
click at [741, 325] on button "Edit Comp." at bounding box center [736, 321] width 77 height 18
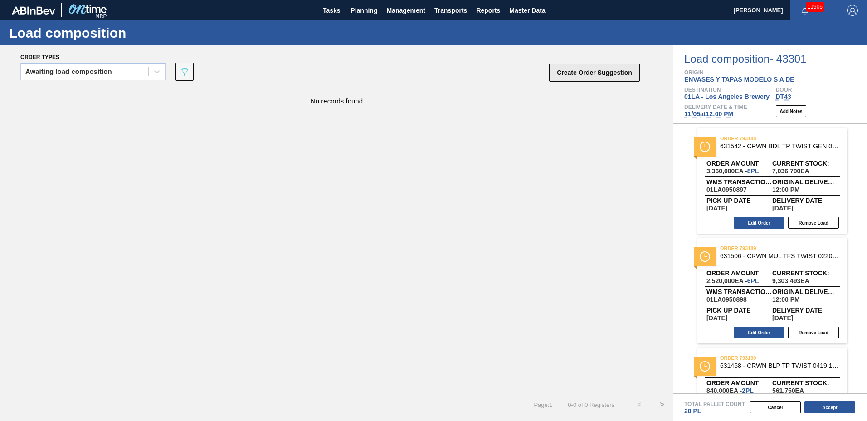
click at [588, 73] on button "Create Order Suggestion" at bounding box center [594, 73] width 91 height 18
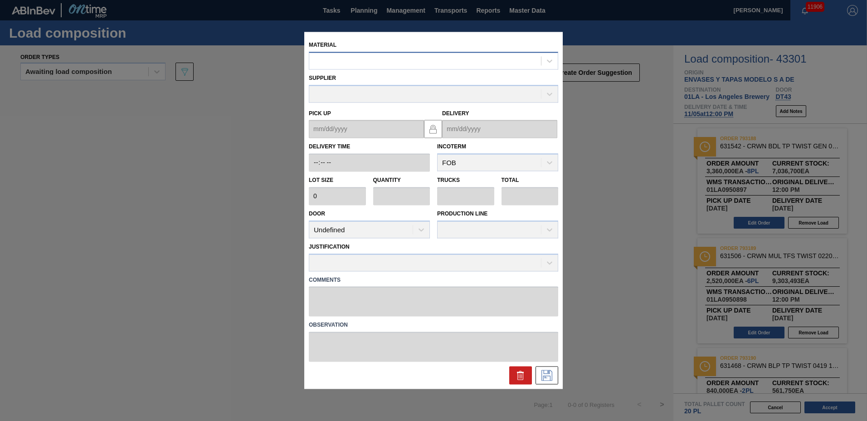
click at [456, 61] on div at bounding box center [425, 60] width 232 height 13
type input "631615"
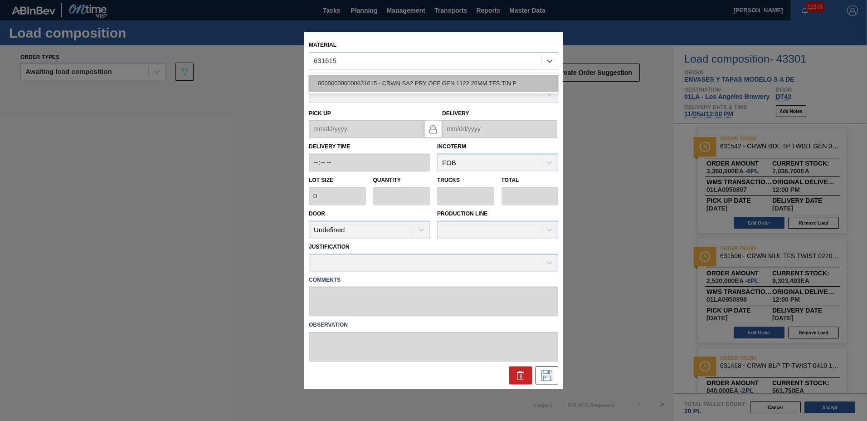
click at [455, 76] on div "000000000000631615 - CRWN SA2 PRY OFF GEN 1122 26MM TFS TIN P" at bounding box center [433, 83] width 249 height 17
type input "420,000"
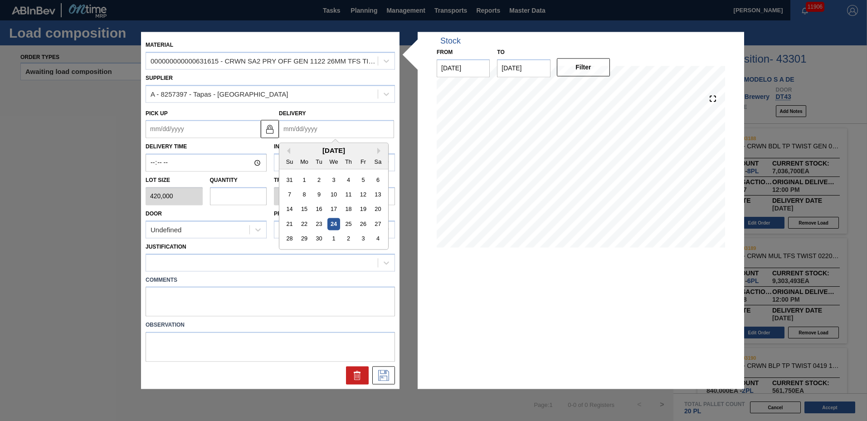
click at [311, 134] on input "Delivery" at bounding box center [336, 129] width 115 height 18
click at [379, 150] on button "Next Month" at bounding box center [380, 151] width 6 height 6
click at [336, 197] on div "5" at bounding box center [333, 195] width 12 height 12
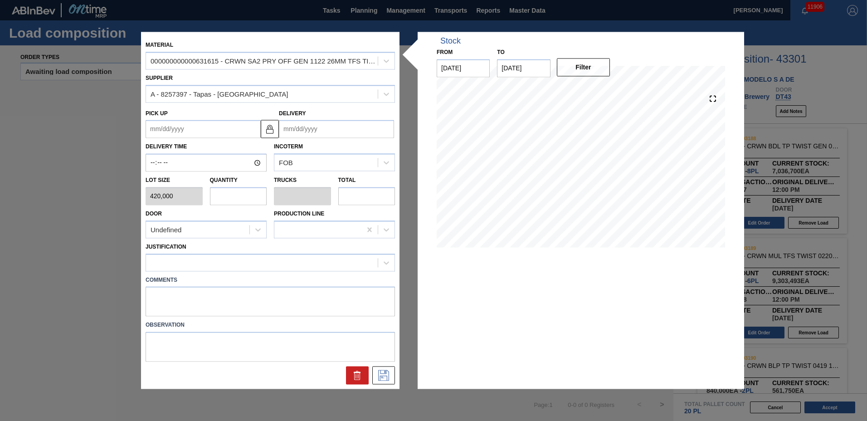
type up "[DATE]"
type input "[DATE]"
click at [235, 191] on input "text" at bounding box center [238, 196] width 57 height 18
type input "2"
type input "0.091"
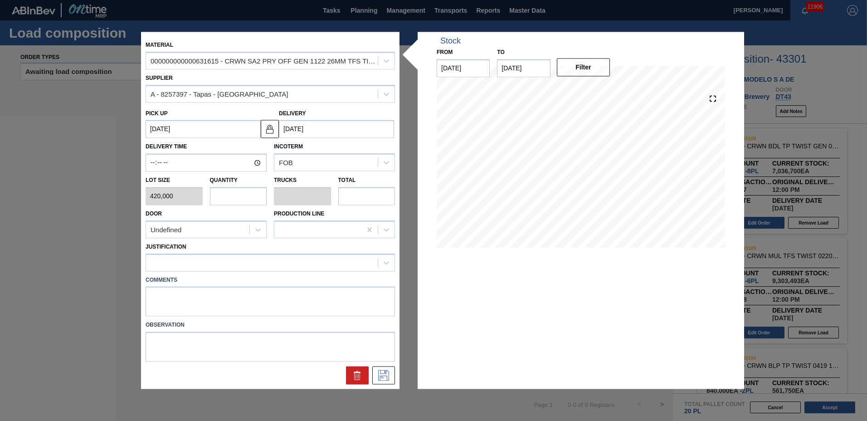
type input "840,000"
type input "2"
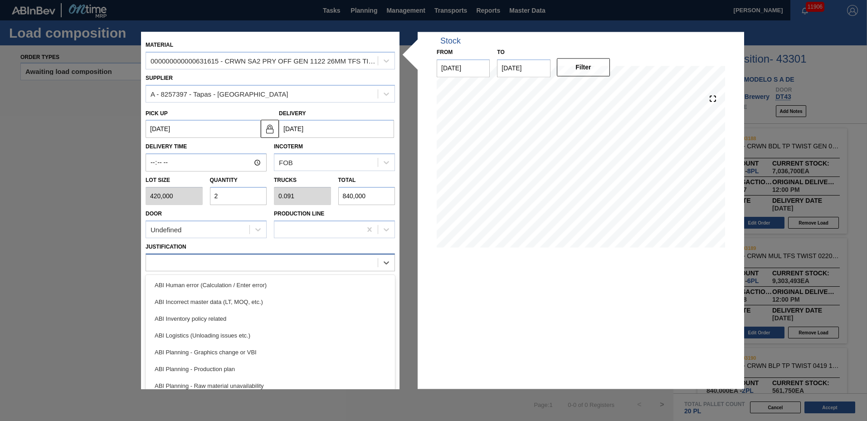
click at [214, 267] on div at bounding box center [262, 262] width 232 height 13
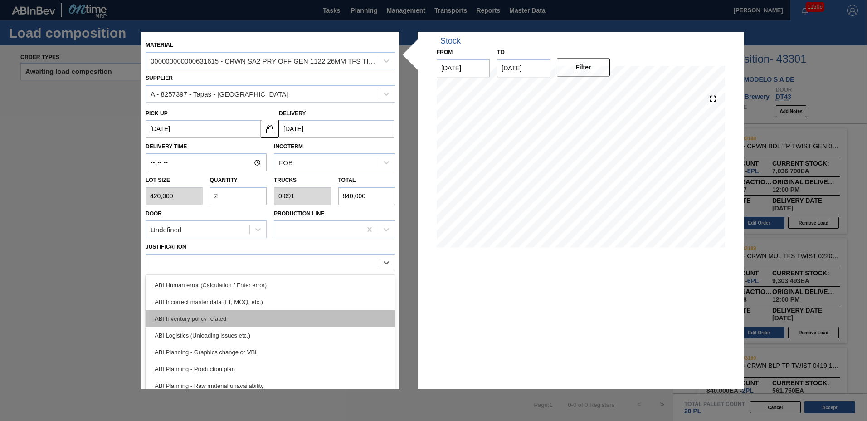
click at [211, 314] on div "ABI Inventory policy related" at bounding box center [270, 318] width 249 height 17
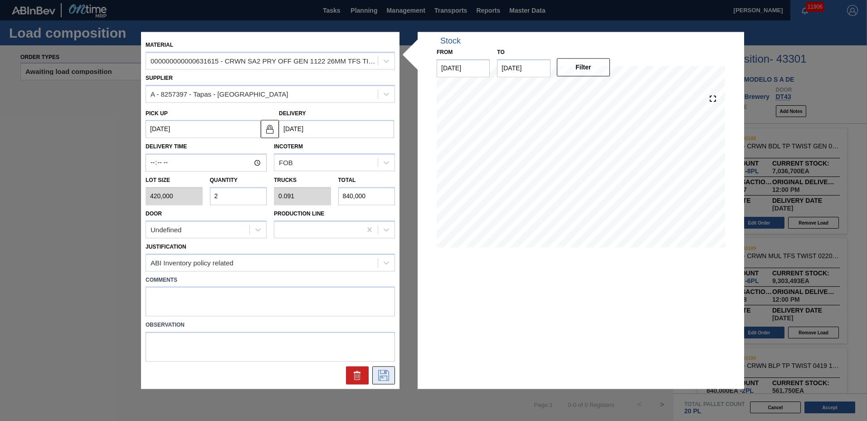
click at [386, 371] on icon at bounding box center [383, 375] width 11 height 11
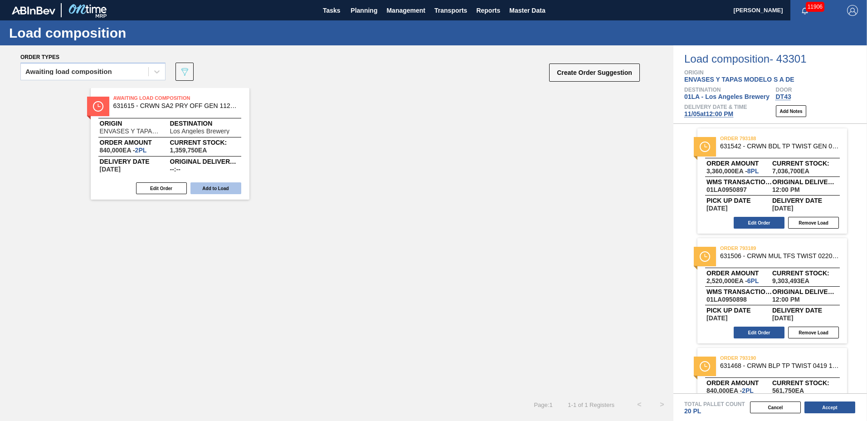
click at [198, 191] on button "Add to Load" at bounding box center [216, 188] width 51 height 12
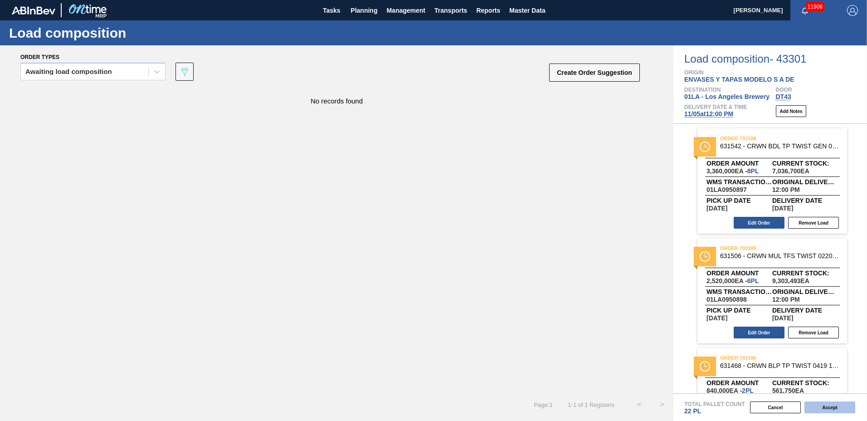
click at [835, 404] on button "Accept" at bounding box center [830, 407] width 51 height 12
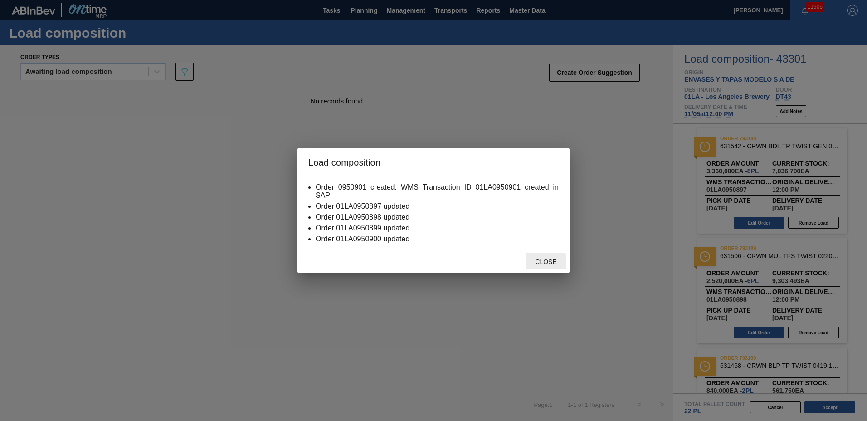
click at [547, 259] on span "Close" at bounding box center [546, 261] width 36 height 7
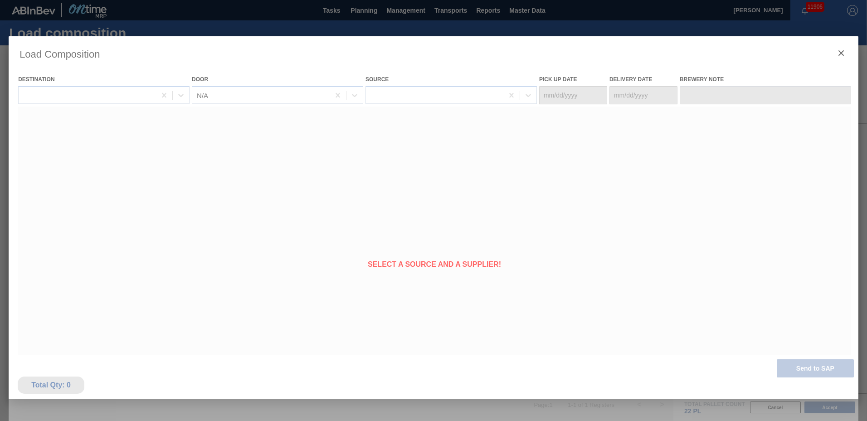
type Date "[DATE]"
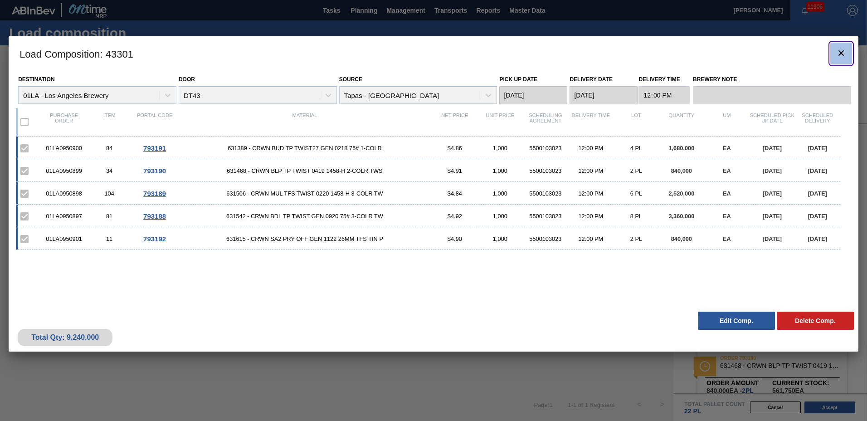
click at [839, 54] on icon "botão de ícone" at bounding box center [841, 52] width 5 height 5
